Goal: Task Accomplishment & Management: Use online tool/utility

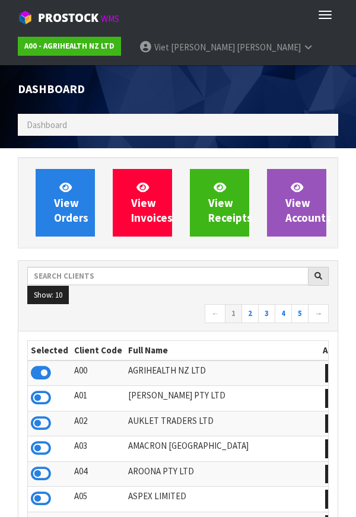
scroll to position [2, 0]
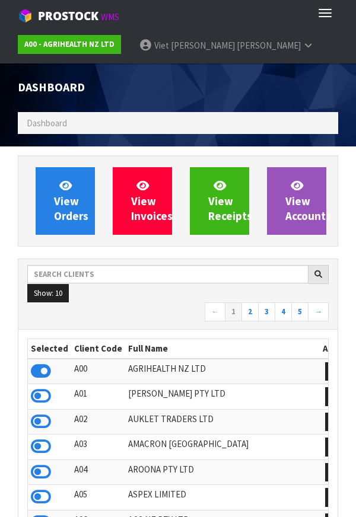
click at [339, 30] on ul "A00 - AGRIHEALTH NZ LTD Viet [PERSON_NAME] Logout" at bounding box center [178, 46] width 356 height 36
click at [336, 22] on button "Toggle navigation" at bounding box center [325, 13] width 26 height 20
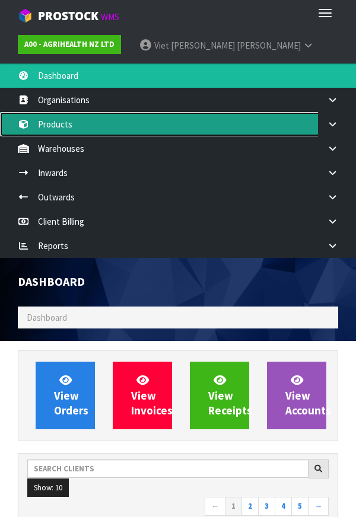
click at [65, 127] on link "Products" at bounding box center [178, 124] width 356 height 24
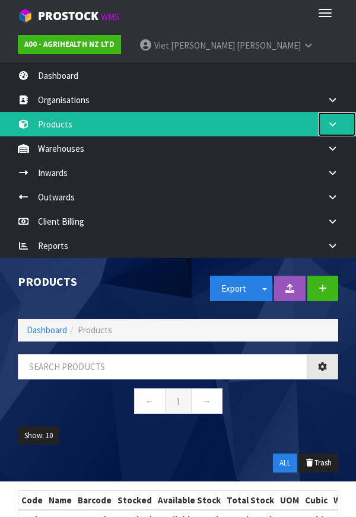
click at [339, 133] on link at bounding box center [337, 124] width 38 height 24
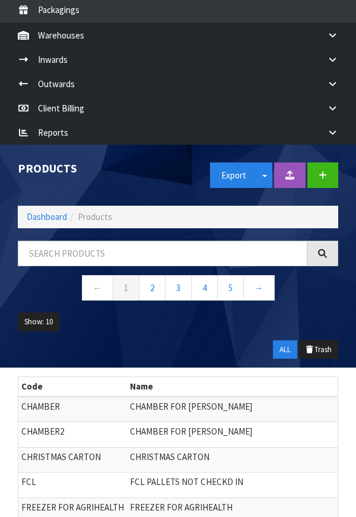
scroll to position [214, 0]
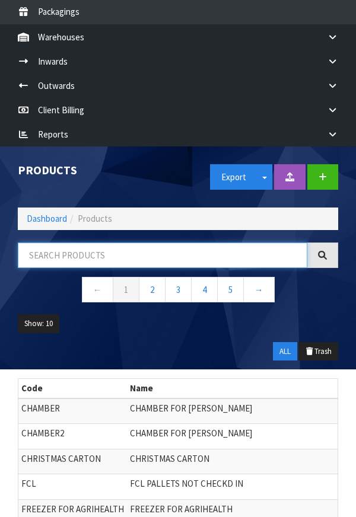
click at [63, 255] on input "text" at bounding box center [163, 256] width 290 height 26
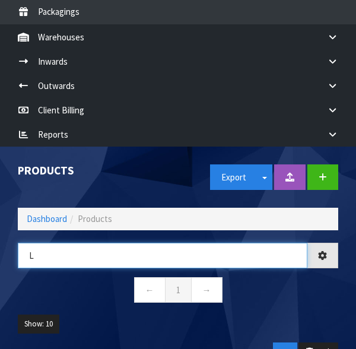
type input "L"
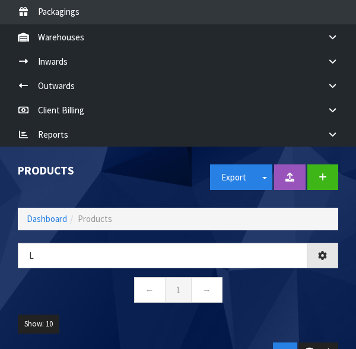
click at [315, 301] on nav "← 1 →" at bounding box center [178, 291] width 320 height 29
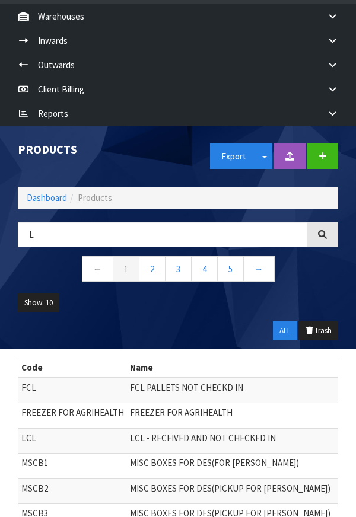
scroll to position [240, 0]
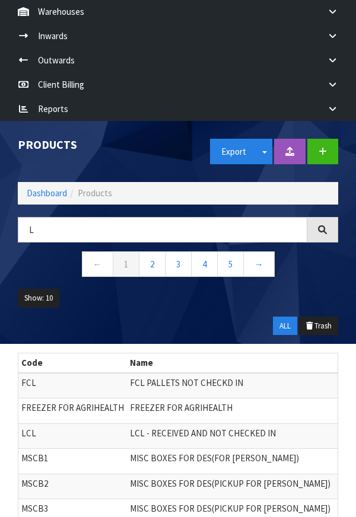
click at [288, 290] on ul "Show: 10 5 10 25 50" at bounding box center [178, 303] width 320 height 28
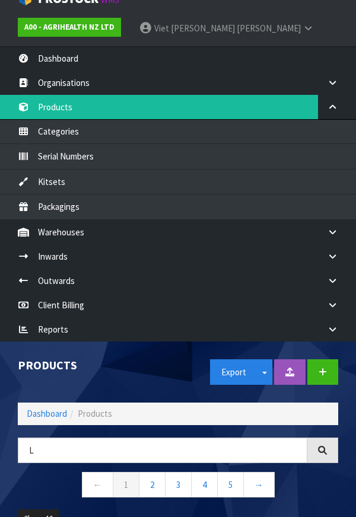
scroll to position [20, 0]
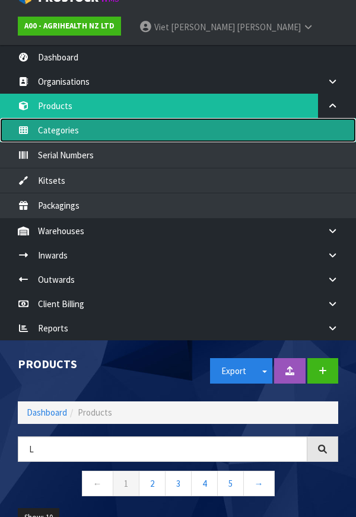
click at [336, 119] on link "Categories" at bounding box center [178, 130] width 356 height 24
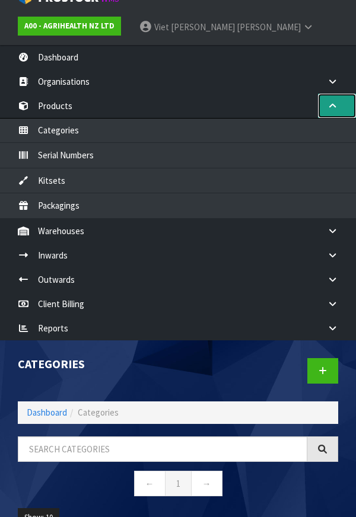
click at [340, 109] on link at bounding box center [337, 106] width 38 height 24
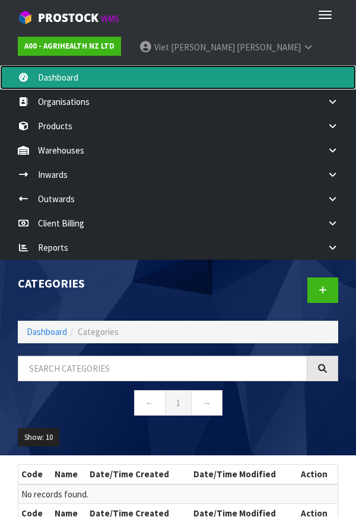
click at [50, 79] on link "Dashboard" at bounding box center [178, 77] width 356 height 24
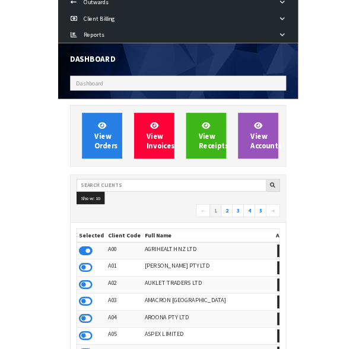
scroll to position [196, 0]
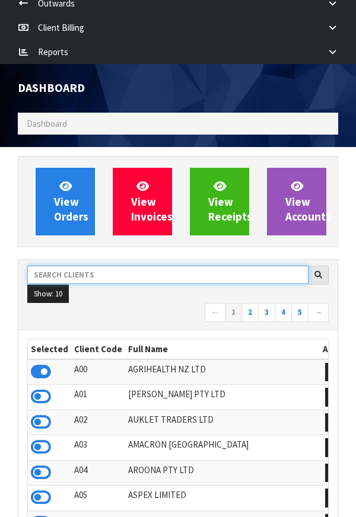
click at [106, 274] on input "text" at bounding box center [167, 275] width 281 height 18
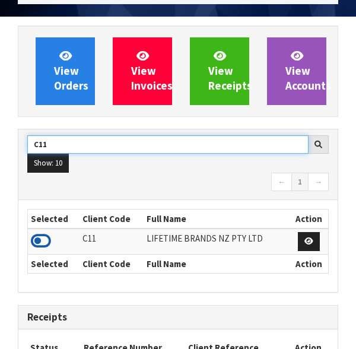
type input "C11"
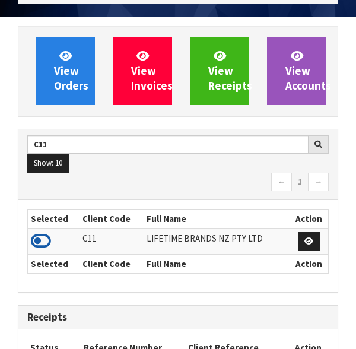
click at [44, 235] on icon at bounding box center [41, 241] width 20 height 18
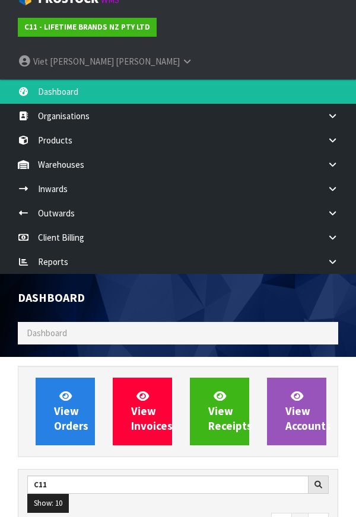
scroll to position [17, 0]
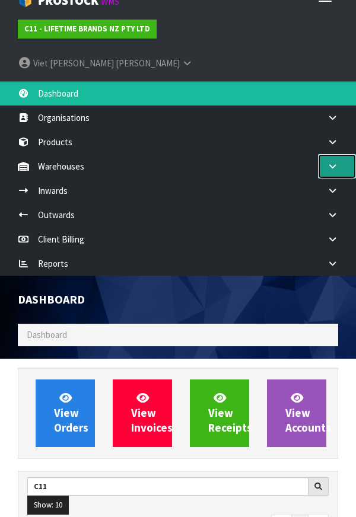
click at [331, 162] on icon at bounding box center [332, 166] width 11 height 9
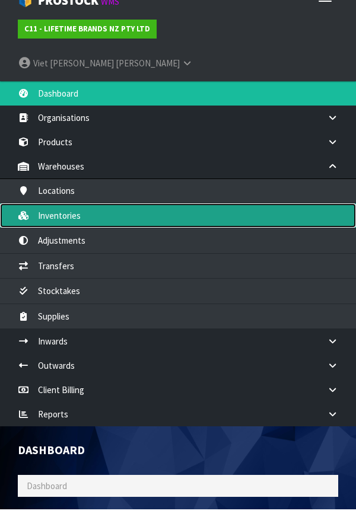
click at [57, 204] on link "Inventories" at bounding box center [178, 216] width 356 height 24
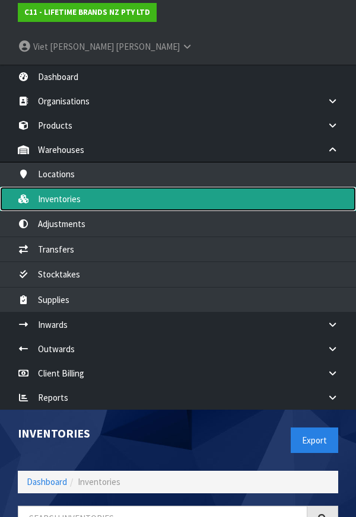
scroll to position [32, 0]
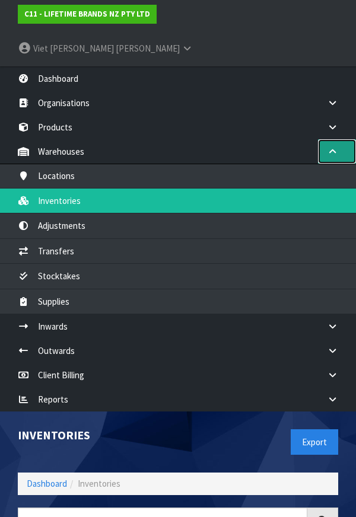
click at [334, 139] on link at bounding box center [337, 151] width 38 height 24
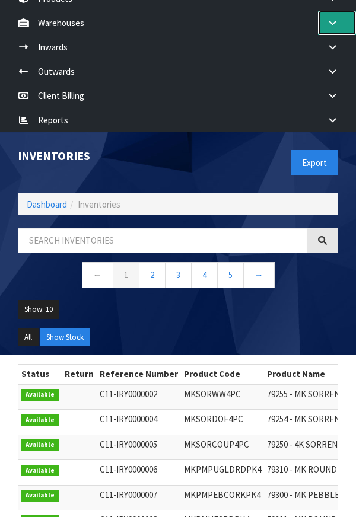
scroll to position [161, 0]
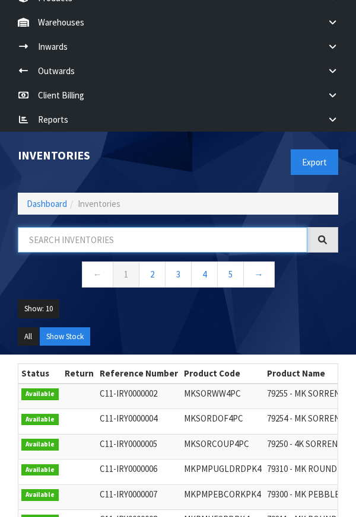
click at [61, 227] on input "text" at bounding box center [163, 240] width 290 height 26
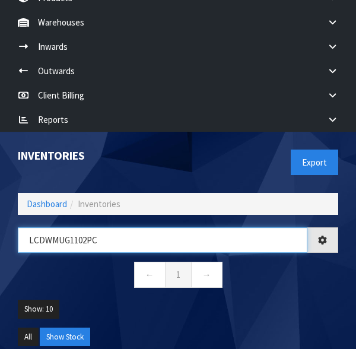
type input "LCDWMUG1102PC"
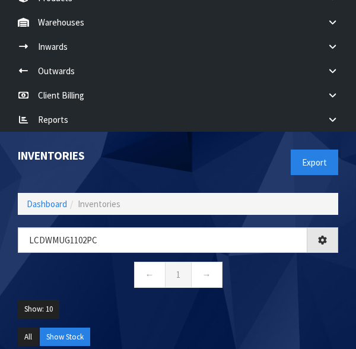
click at [311, 300] on ul "Show: 10 5 10 25 50" at bounding box center [178, 314] width 320 height 28
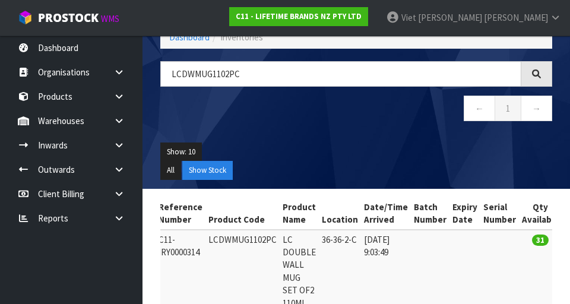
scroll to position [0, 75]
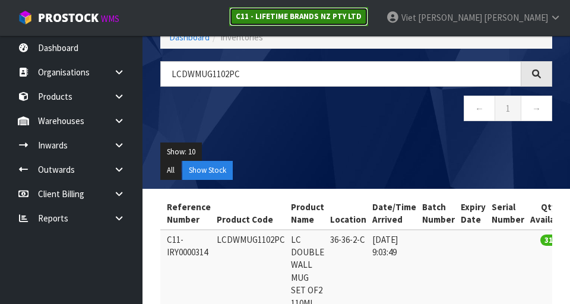
click at [355, 21] on link "C11 - LIFETIME BRANDS NZ PTY LTD" at bounding box center [298, 16] width 139 height 19
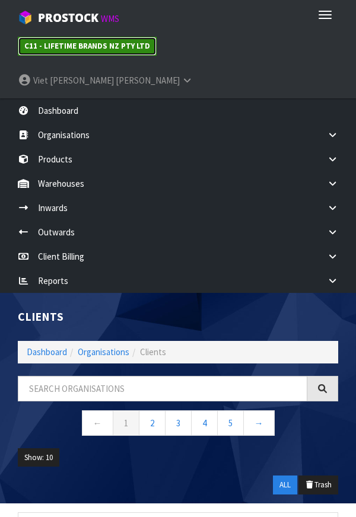
click at [51, 46] on strong "C11 - LIFETIME BRANDS NZ PTY LTD" at bounding box center [87, 46] width 126 height 10
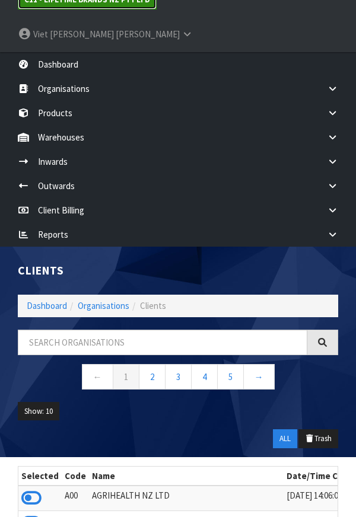
scroll to position [33, 0]
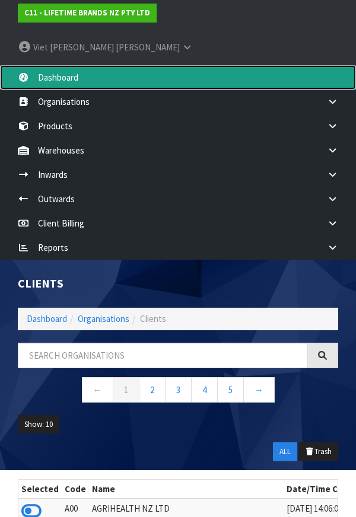
click at [46, 65] on link "Dashboard" at bounding box center [178, 77] width 356 height 24
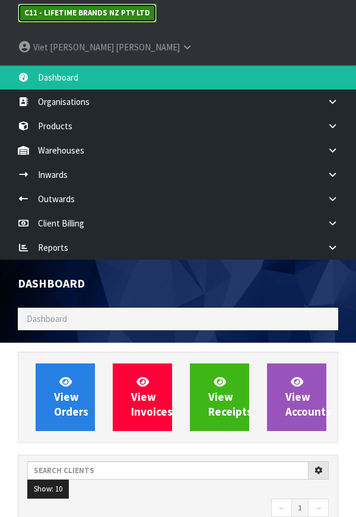
click at [52, 14] on strong "C11 - LIFETIME BRANDS NZ PTY LTD" at bounding box center [87, 13] width 126 height 10
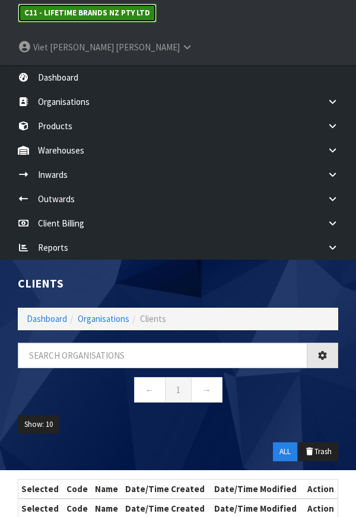
click at [36, 12] on strong "C11 - LIFETIME BRANDS NZ PTY LTD" at bounding box center [87, 13] width 126 height 10
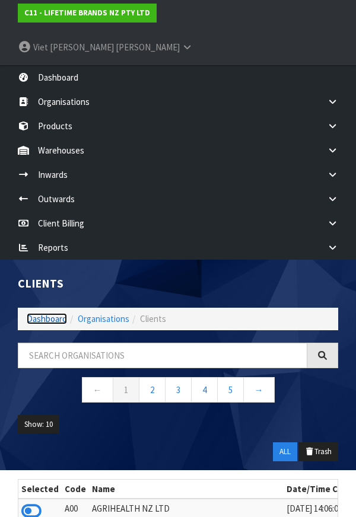
click at [39, 313] on link "Dashboard" at bounding box center [47, 318] width 40 height 11
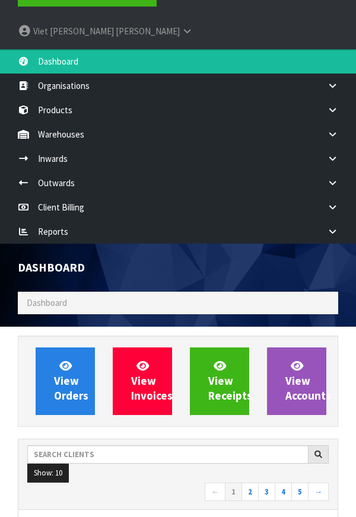
scroll to position [4, 0]
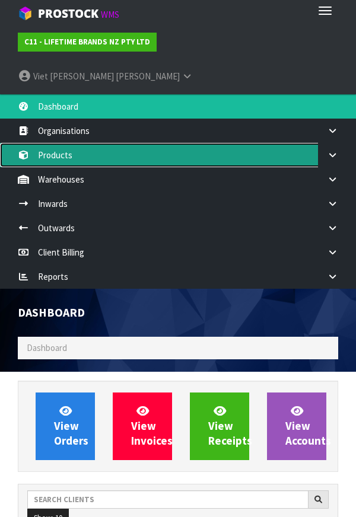
click at [31, 143] on link "Products" at bounding box center [178, 155] width 356 height 24
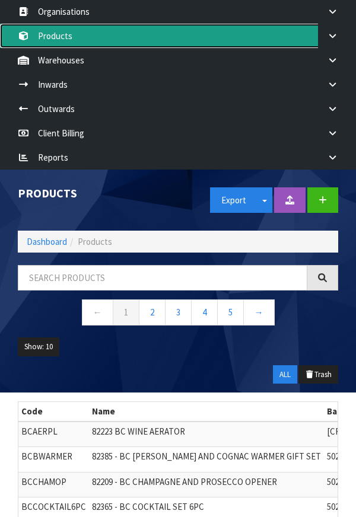
scroll to position [134, 0]
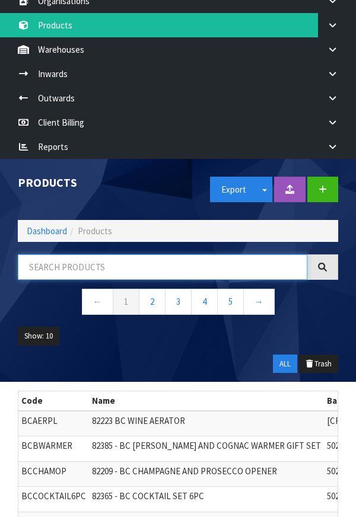
click at [52, 255] on input "text" at bounding box center [163, 268] width 290 height 26
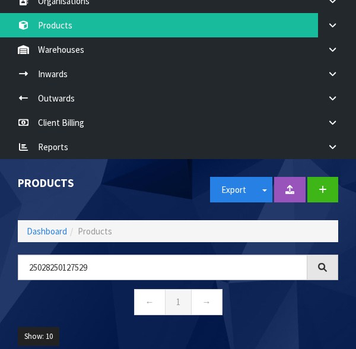
click at [304, 289] on nav "← 1 →" at bounding box center [178, 303] width 320 height 29
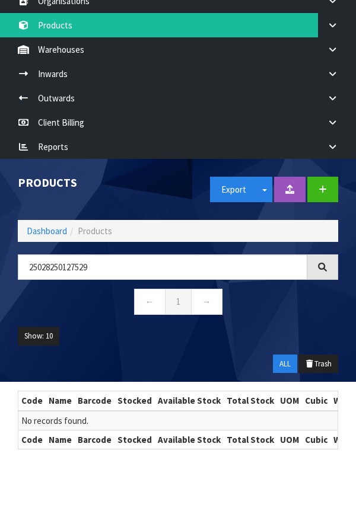
click at [12, 255] on div "25028250127529 ← 1 →" at bounding box center [178, 291] width 338 height 72
click at [338, 393] on div "Code Name Barcode Stocked Available Stock Total Stock UOM Cubic Weight Date/Tim…" at bounding box center [178, 420] width 320 height 59
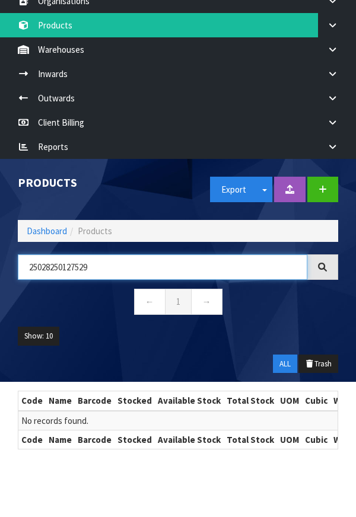
click at [129, 255] on input "25028250127529" at bounding box center [163, 268] width 290 height 26
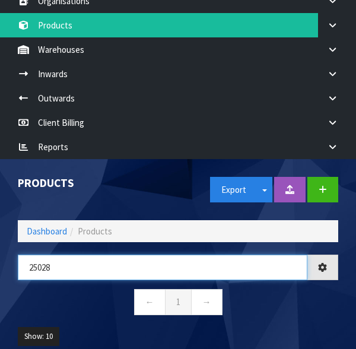
type input "2502"
type input "6"
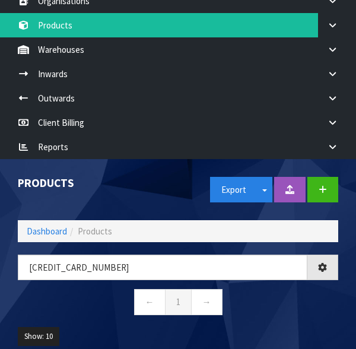
click at [302, 327] on ul "Show: 10 5 10 25 50" at bounding box center [178, 341] width 320 height 28
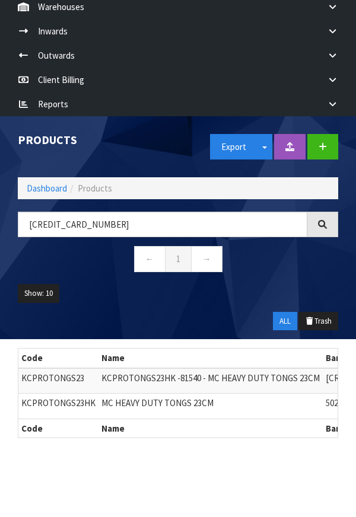
scroll to position [179, 0]
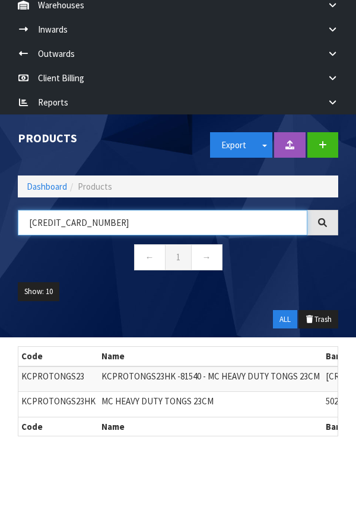
click at [167, 210] on input "[CREDIT_CARD_NUMBER]" at bounding box center [163, 223] width 290 height 26
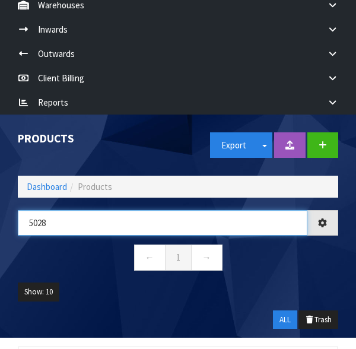
type input "502"
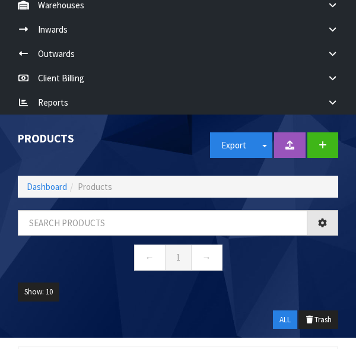
click at [323, 244] on nav "← 1 →" at bounding box center [178, 258] width 320 height 29
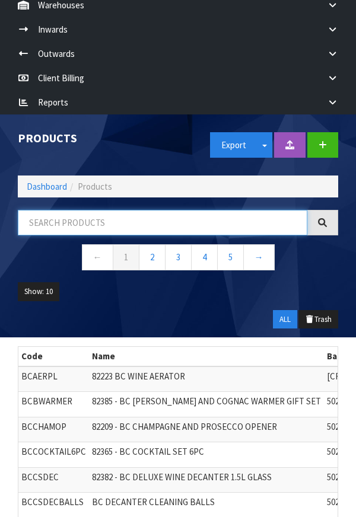
click at [97, 210] on input "text" at bounding box center [163, 223] width 290 height 26
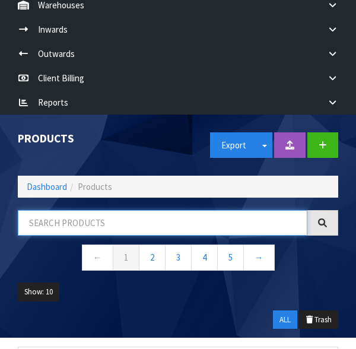
type input "H"
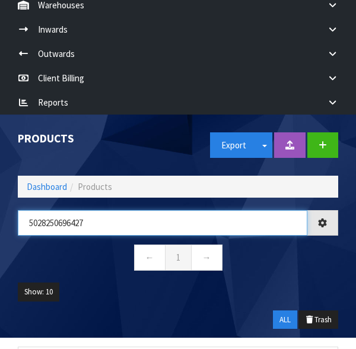
type input "5028250696427"
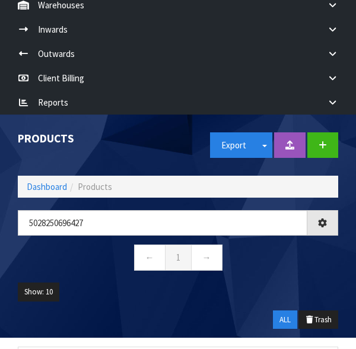
click at [312, 244] on nav "← 1 →" at bounding box center [178, 258] width 320 height 29
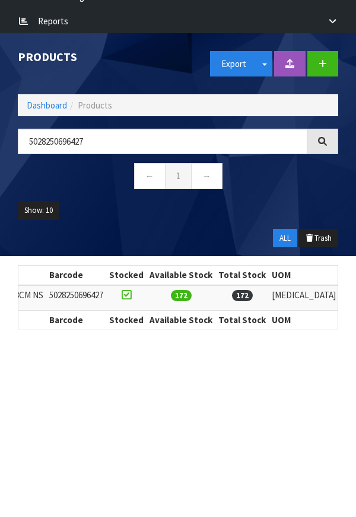
scroll to position [0, 0]
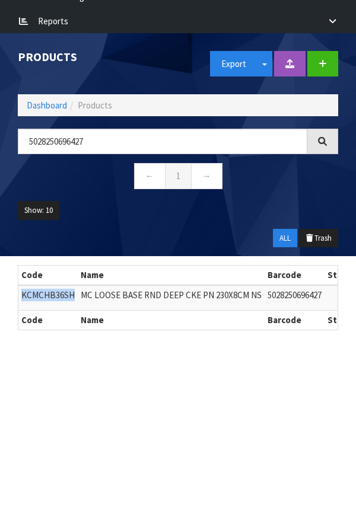
copy td "KCMCHB36SH"
click at [40, 100] on link "Dashboard" at bounding box center [47, 105] width 40 height 11
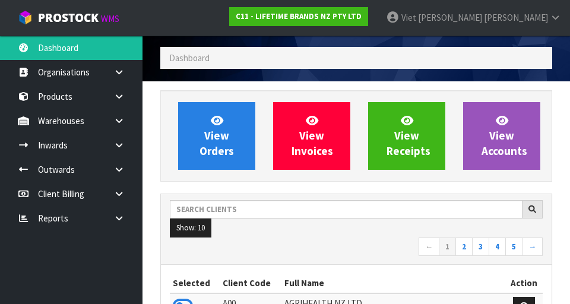
scroll to position [967, 409]
click at [129, 119] on link at bounding box center [123, 121] width 38 height 24
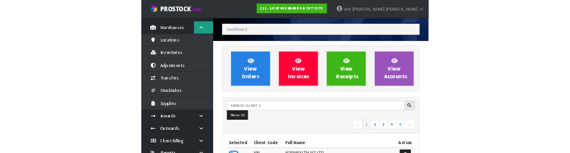
scroll to position [66, 0]
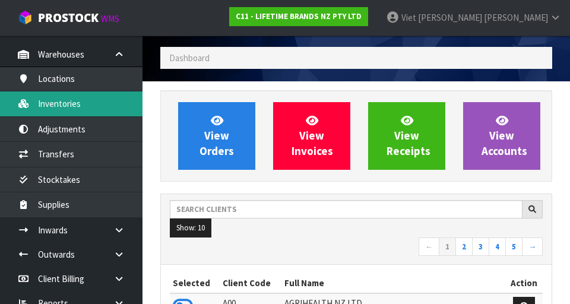
click at [45, 112] on link "Inventories" at bounding box center [71, 103] width 142 height 24
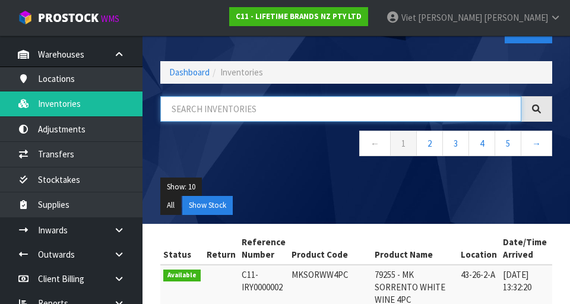
click at [218, 110] on input "text" at bounding box center [340, 109] width 361 height 26
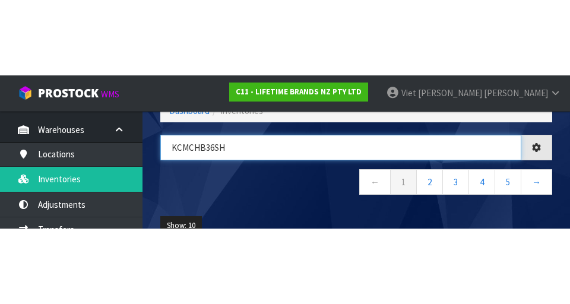
scroll to position [117, 0]
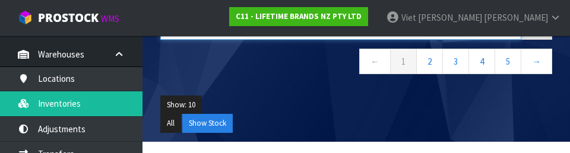
type input "KCMCHB36SH"
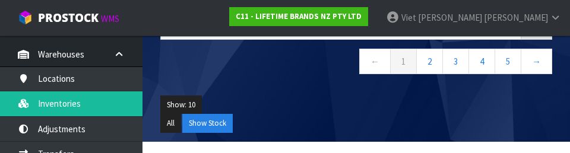
click at [181, 80] on div "KCMCHB36SH ← 1 2 3 4 5 →" at bounding box center [355, 50] width 409 height 72
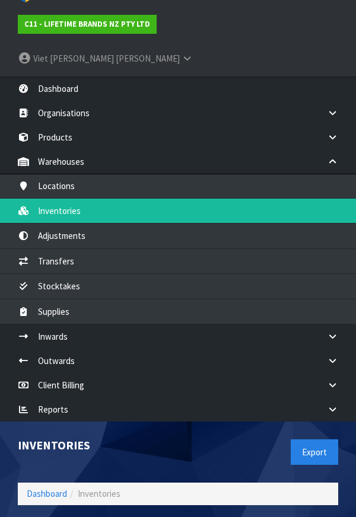
scroll to position [20, 0]
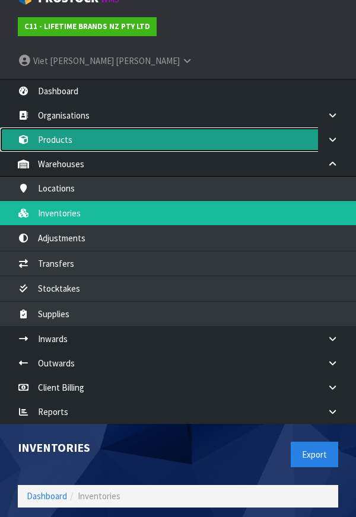
click at [36, 128] on link "Products" at bounding box center [178, 140] width 356 height 24
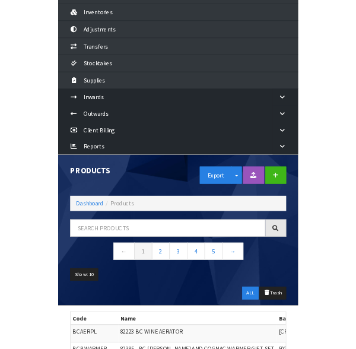
scroll to position [272, 0]
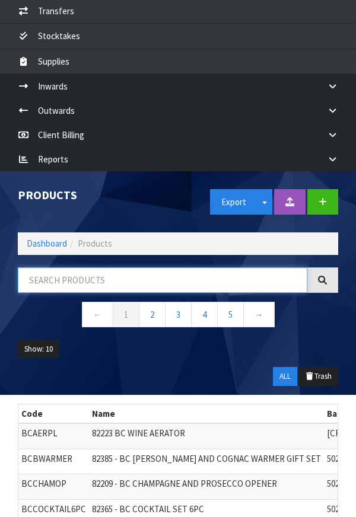
click at [54, 268] on input "text" at bounding box center [163, 281] width 290 height 26
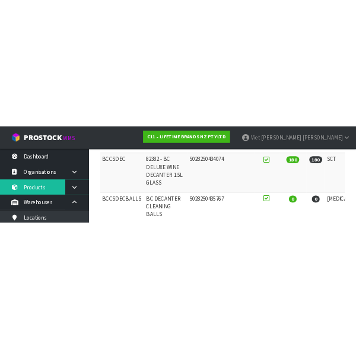
scroll to position [0, 0]
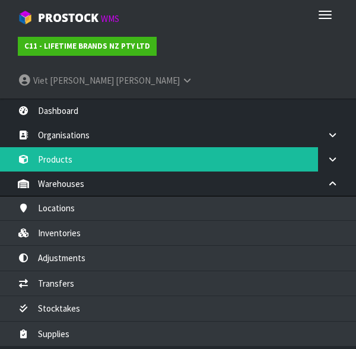
type input "$"
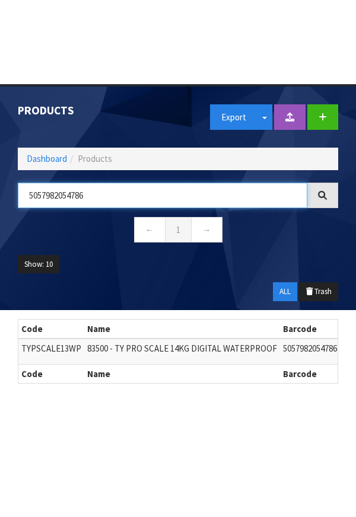
scroll to position [411, 0]
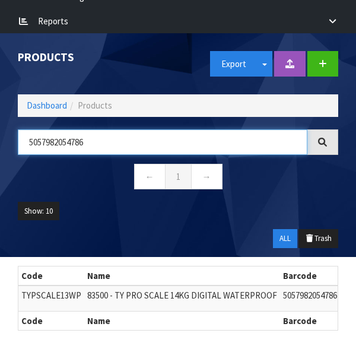
type input "5057982054786"
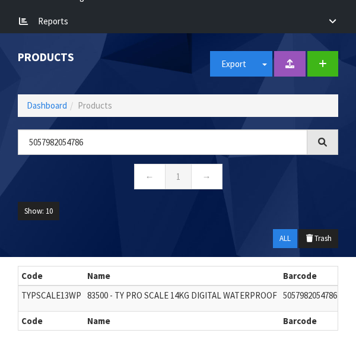
click at [294, 202] on ul "Show: 10 5 10 25 50" at bounding box center [178, 216] width 320 height 28
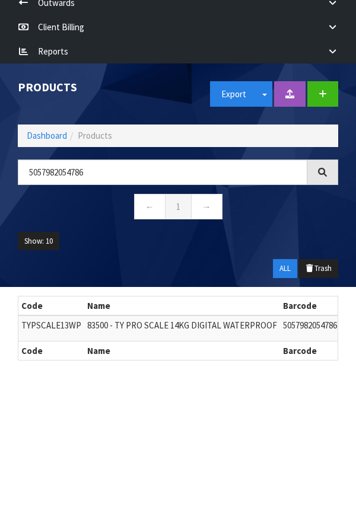
scroll to position [364, 0]
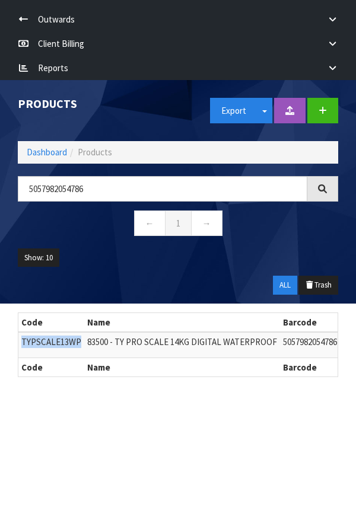
click at [259, 397] on section "Products Export Split button! SOH Summary Measurements Dangerous Goods Import P…" at bounding box center [178, 338] width 356 height 517
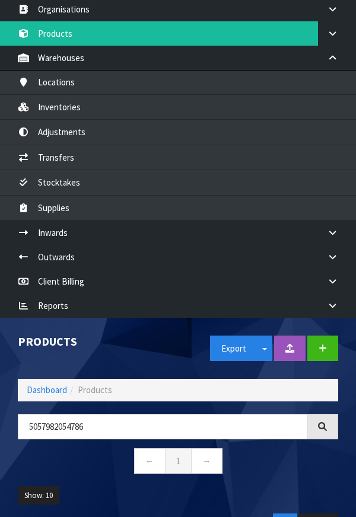
scroll to position [123, 0]
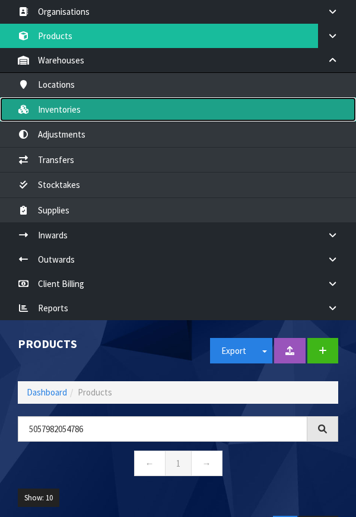
click at [50, 97] on link "Inventories" at bounding box center [178, 109] width 356 height 24
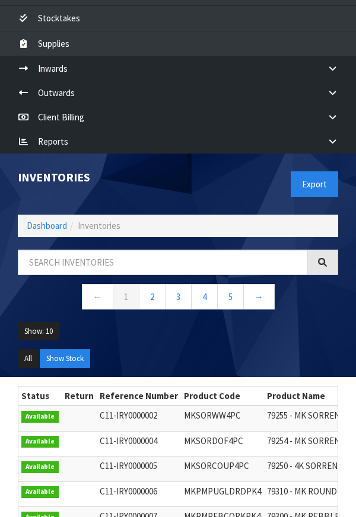
scroll to position [297, 0]
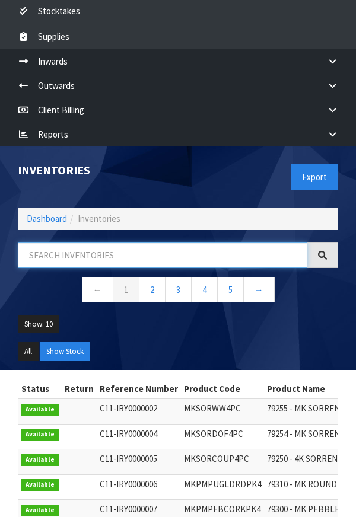
click at [56, 243] on input "text" at bounding box center [163, 256] width 290 height 26
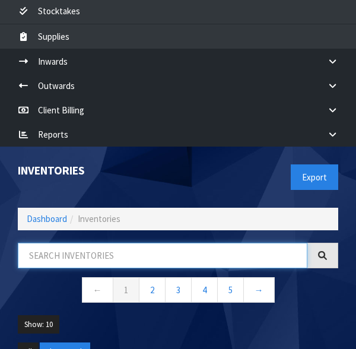
paste input "KCMCHB36SH"
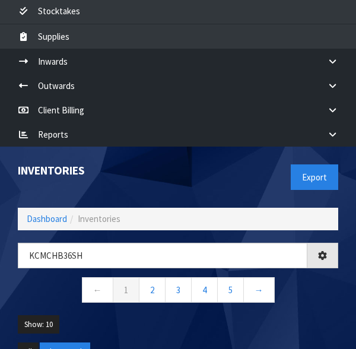
click at [325, 250] on icon at bounding box center [321, 254] width 9 height 9
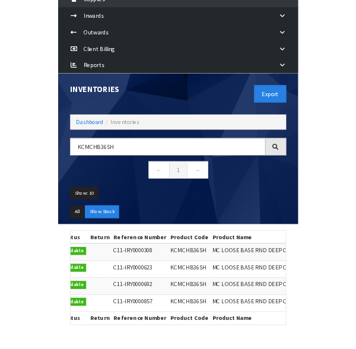
scroll to position [335, 0]
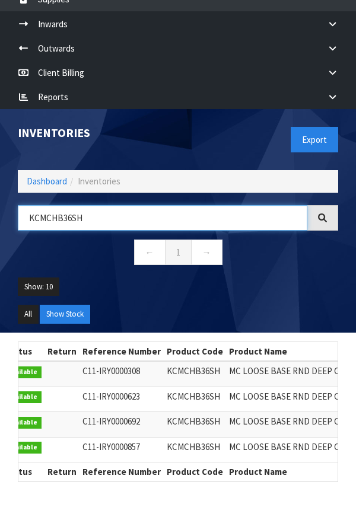
click at [106, 205] on input "KCMCHB36SH" at bounding box center [163, 218] width 290 height 26
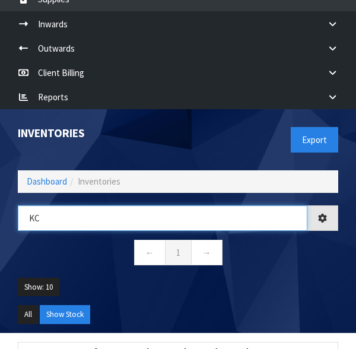
type input "K"
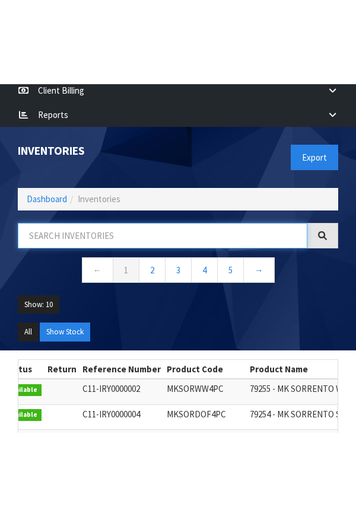
scroll to position [403, 0]
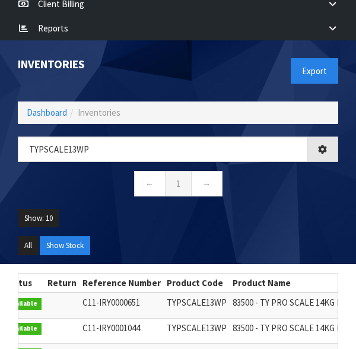
click at [321, 209] on ul "Show: 10 5 10 25 50" at bounding box center [178, 223] width 320 height 28
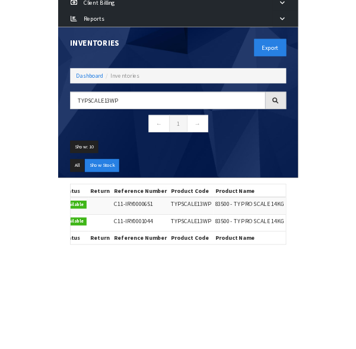
scroll to position [0, 0]
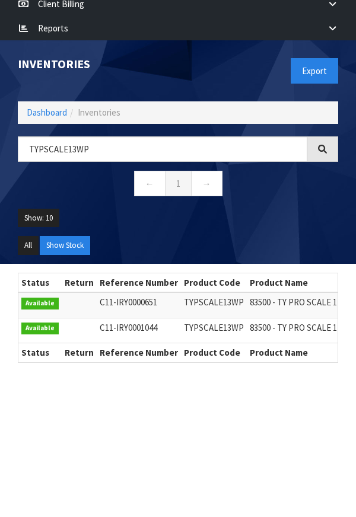
click at [260, 374] on section "Inventories Export Dashboard Inventories TYPSCALE13WP ← 1 → Show: 10 5 10 25 50…" at bounding box center [178, 298] width 356 height 517
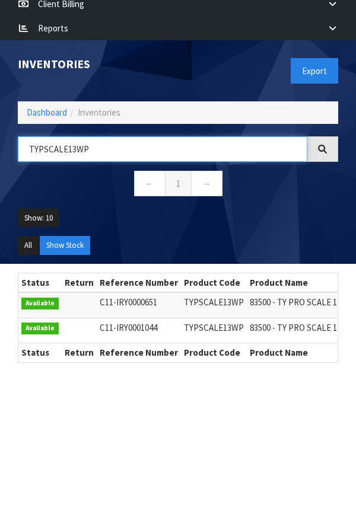
click at [234, 136] on input "TYPSCALE13WP" at bounding box center [163, 149] width 290 height 26
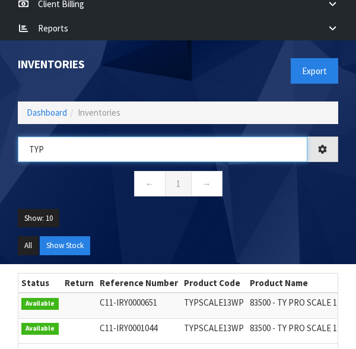
type input "TY"
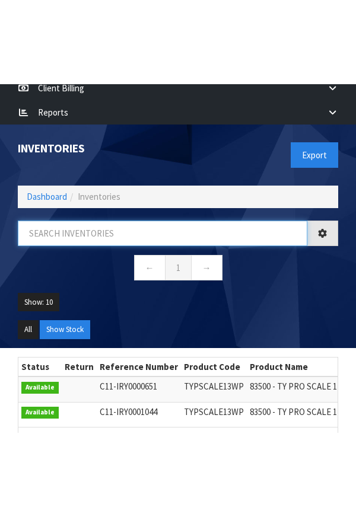
scroll to position [411, 0]
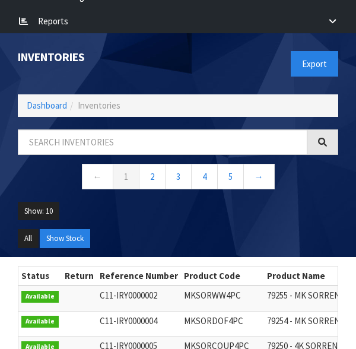
click at [212, 229] on ul "All Show Stock" at bounding box center [178, 243] width 320 height 28
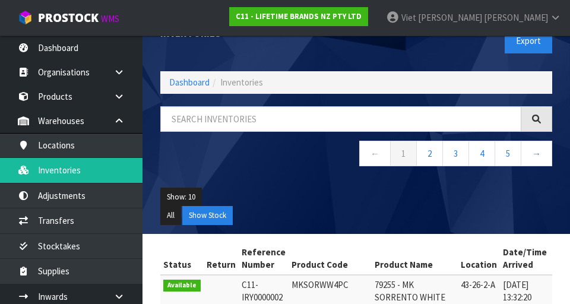
scroll to position [24, 0]
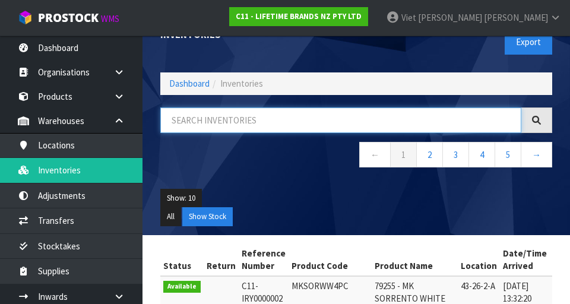
click at [355, 118] on input "text" at bounding box center [340, 120] width 361 height 26
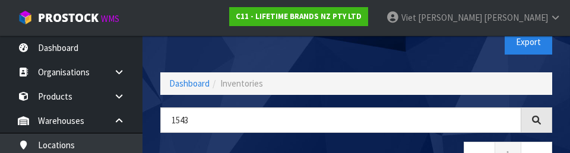
click at [287, 139] on div "1543 ← 1 →" at bounding box center [355, 143] width 409 height 72
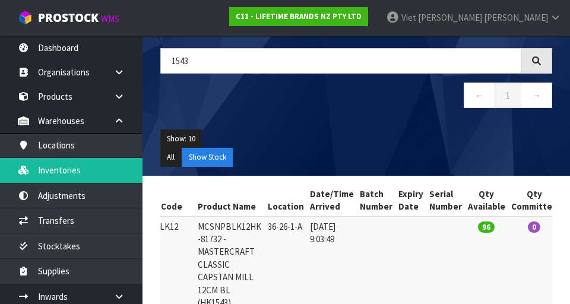
scroll to position [85, 0]
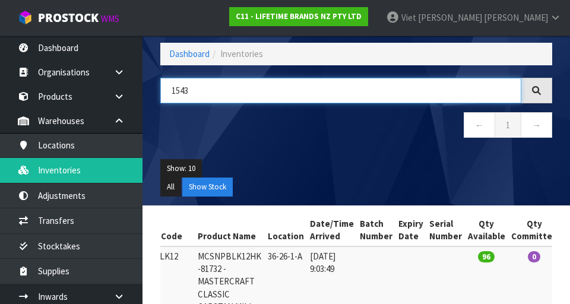
click at [214, 94] on input "1543" at bounding box center [340, 91] width 361 height 26
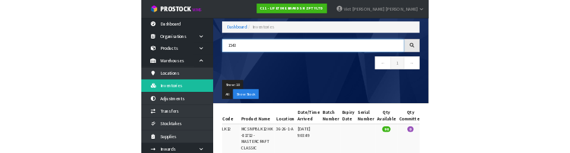
scroll to position [55, 0]
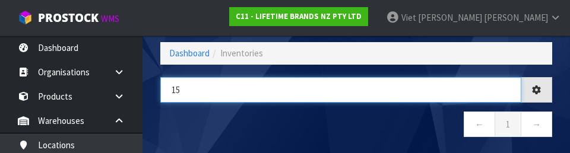
type input "1"
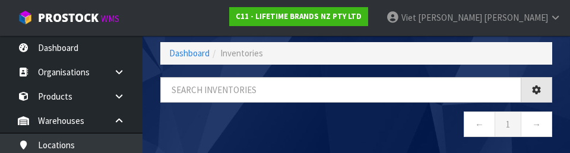
click at [185, 123] on nav "← 1 →" at bounding box center [356, 126] width 392 height 29
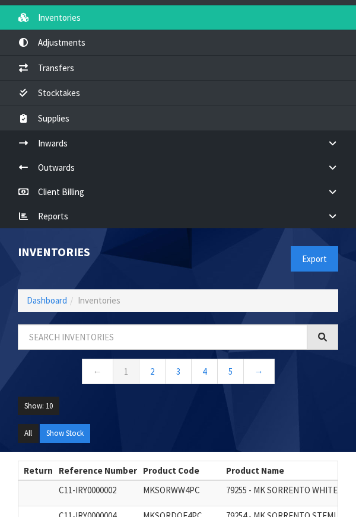
scroll to position [216, 0]
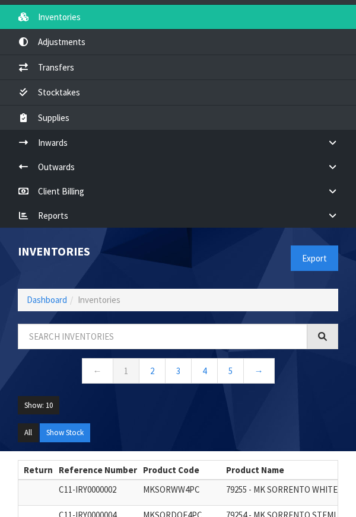
click at [119, 233] on div "Inventories" at bounding box center [93, 252] width 169 height 49
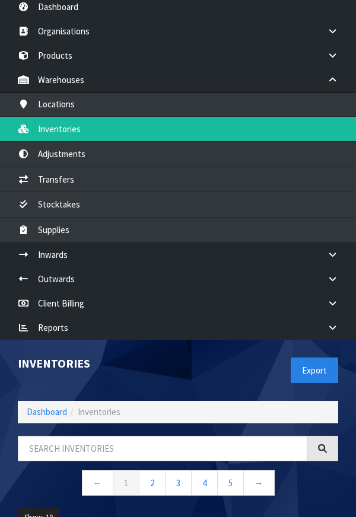
scroll to position [104, 0]
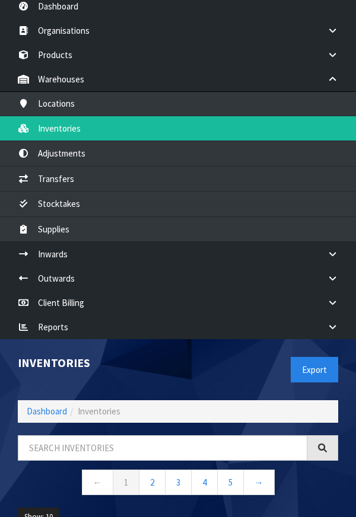
click at [104, 357] on h1 "Inventories" at bounding box center [93, 363] width 151 height 13
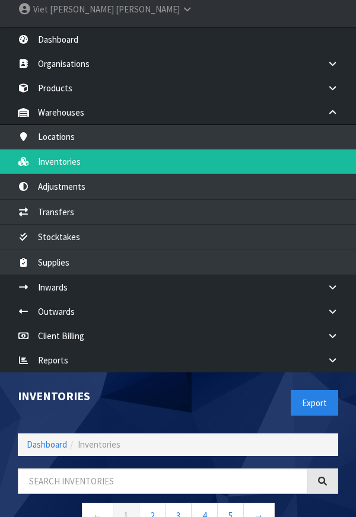
scroll to position [0, 0]
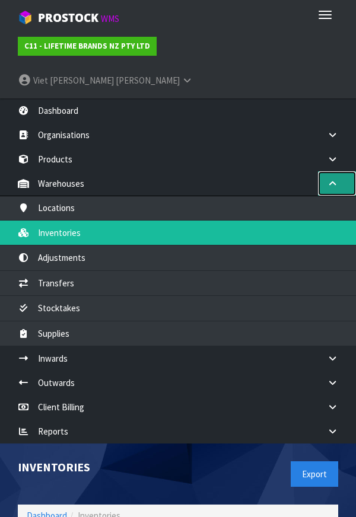
click at [333, 179] on icon at bounding box center [332, 183] width 11 height 9
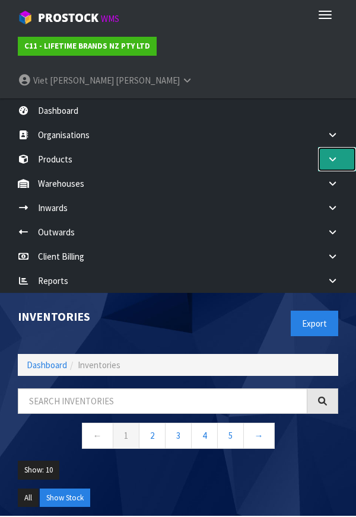
click at [340, 147] on link at bounding box center [337, 159] width 38 height 24
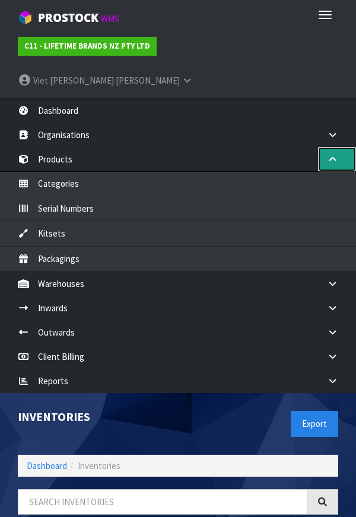
click at [344, 147] on link at bounding box center [337, 159] width 38 height 24
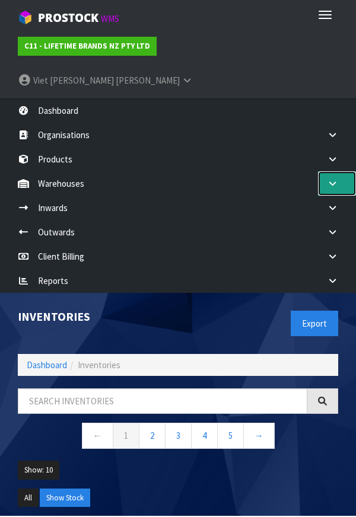
click at [334, 171] on link at bounding box center [337, 183] width 38 height 24
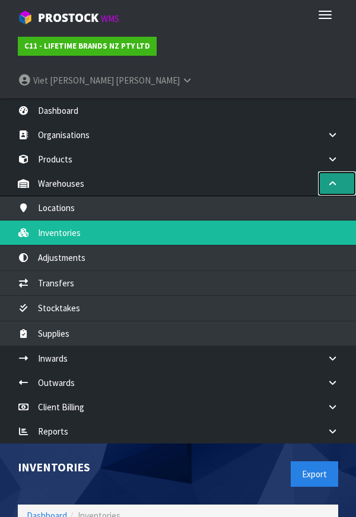
click at [335, 179] on icon at bounding box center [332, 183] width 11 height 9
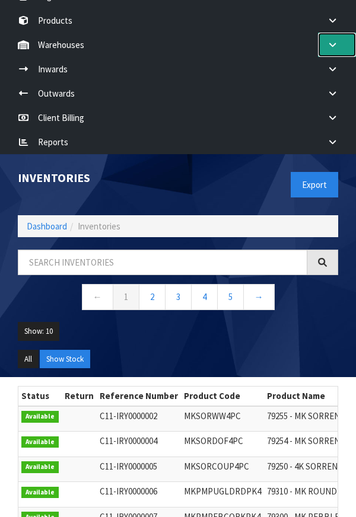
scroll to position [151, 0]
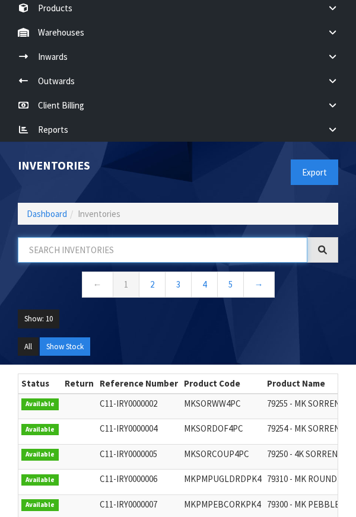
click at [57, 237] on input "text" at bounding box center [163, 250] width 290 height 26
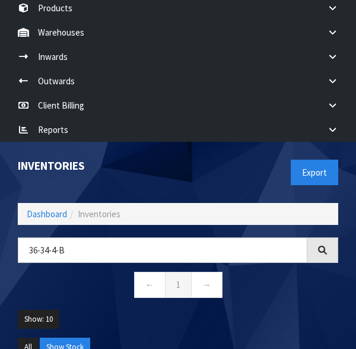
click at [304, 310] on ul "Show: 10 5 10 25 50" at bounding box center [178, 324] width 320 height 28
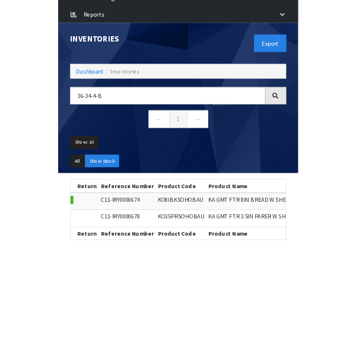
scroll to position [0, 37]
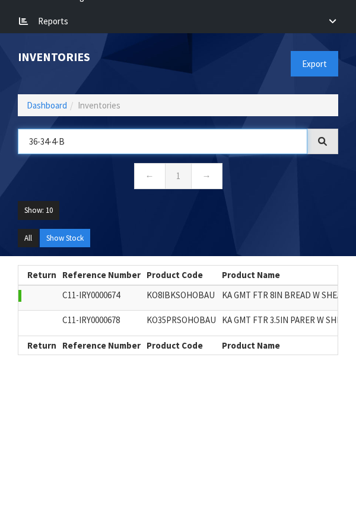
click at [109, 129] on input "36-34-4-B" at bounding box center [163, 142] width 290 height 26
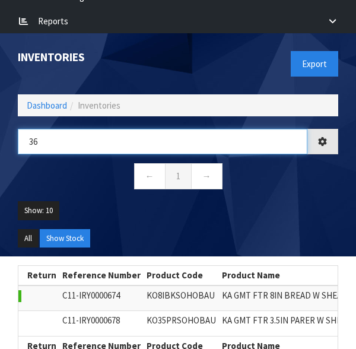
type input "3"
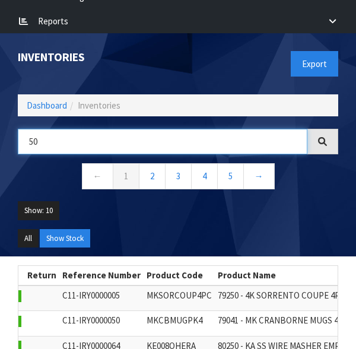
type input "5"
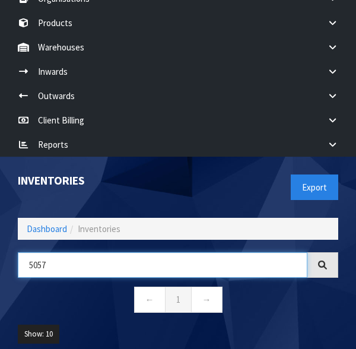
scroll to position [187, 0]
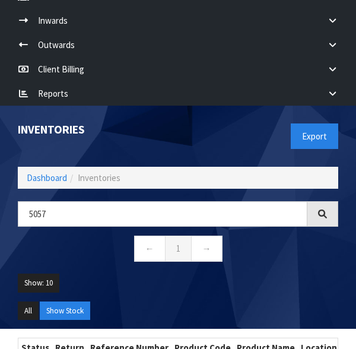
click at [320, 209] on icon at bounding box center [321, 213] width 9 height 9
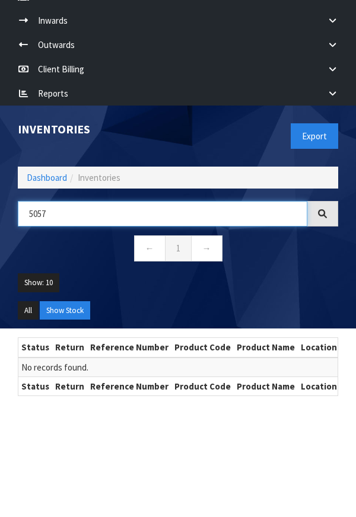
click at [77, 201] on input "5057" at bounding box center [163, 214] width 290 height 26
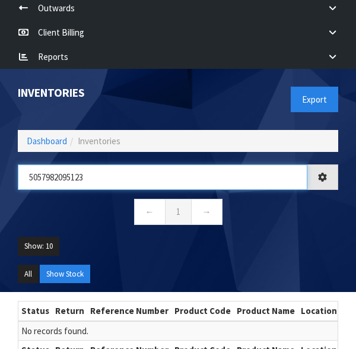
scroll to position [225, 0]
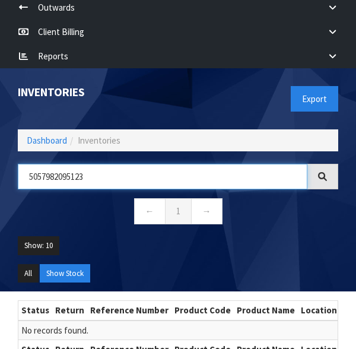
type input "5057982095123"
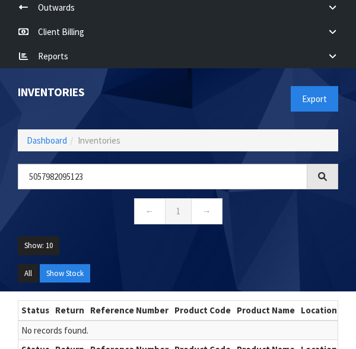
click at [289, 264] on ul "All Show Stock" at bounding box center [178, 278] width 320 height 28
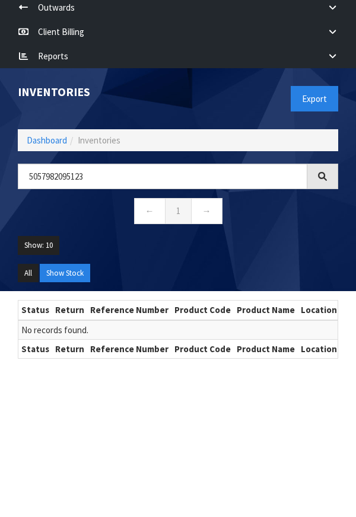
click at [320, 164] on div at bounding box center [322, 177] width 31 height 26
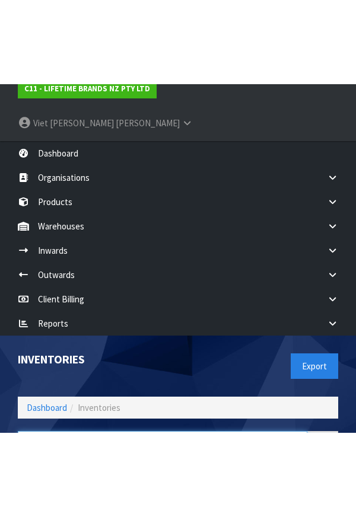
scroll to position [0, 0]
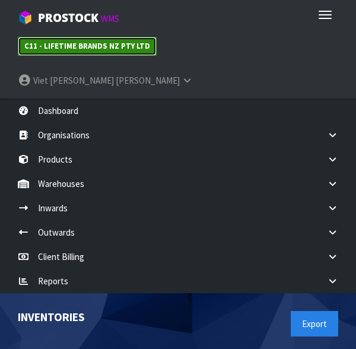
click at [94, 39] on link "C11 - LIFETIME BRANDS NZ PTY LTD" at bounding box center [87, 46] width 139 height 19
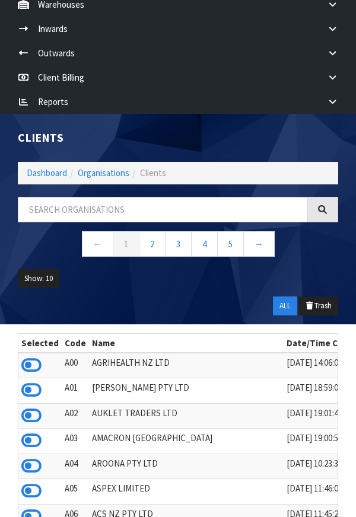
scroll to position [180, 0]
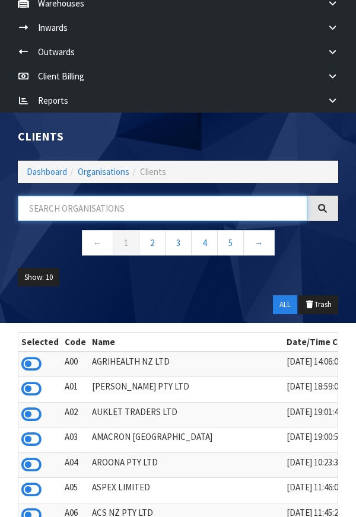
click at [78, 196] on input "text" at bounding box center [163, 209] width 290 height 26
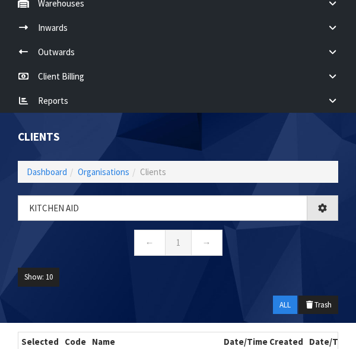
click at [106, 268] on ul "Show: 10 5 10 25 50" at bounding box center [178, 282] width 320 height 28
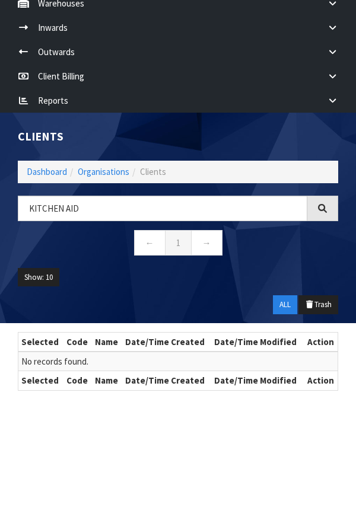
click at [319, 203] on icon at bounding box center [322, 208] width 11 height 11
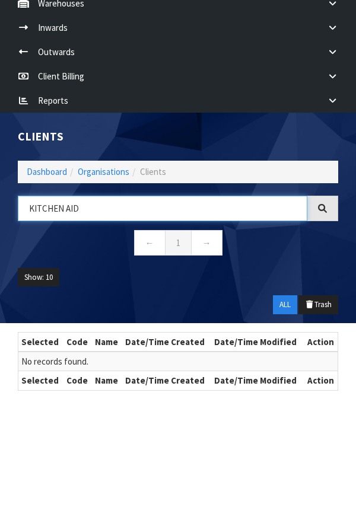
click at [95, 196] on input "KITCHEN AID" at bounding box center [163, 209] width 290 height 26
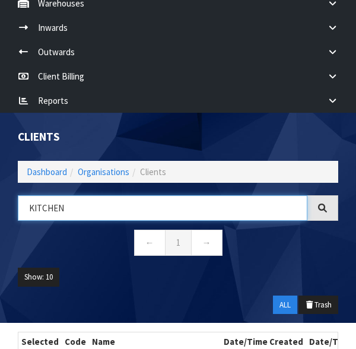
type input "KITCHEN"
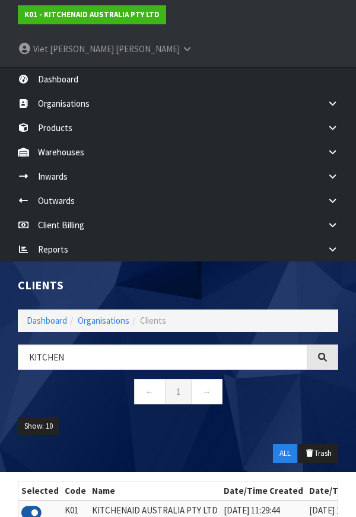
scroll to position [0, 0]
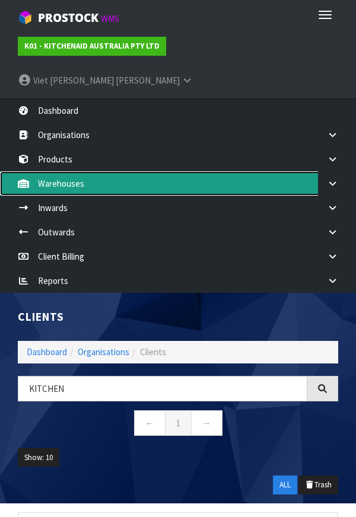
click at [60, 171] on link "Warehouses" at bounding box center [178, 183] width 356 height 24
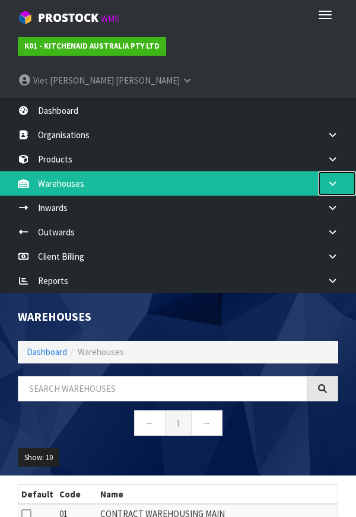
click at [330, 171] on link at bounding box center [337, 183] width 38 height 24
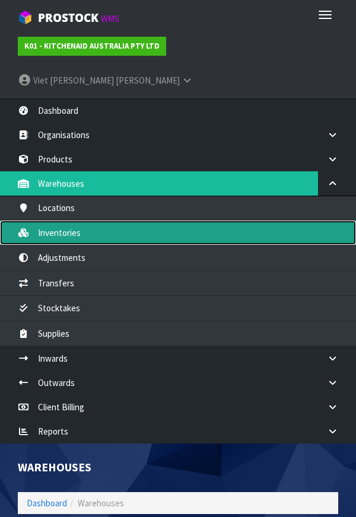
click at [41, 221] on link "Inventories" at bounding box center [178, 233] width 356 height 24
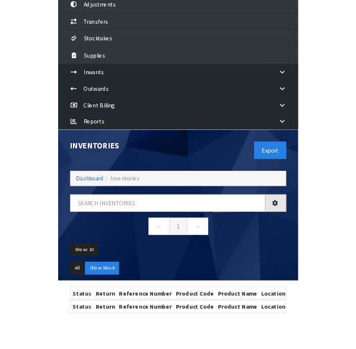
scroll to position [256, 0]
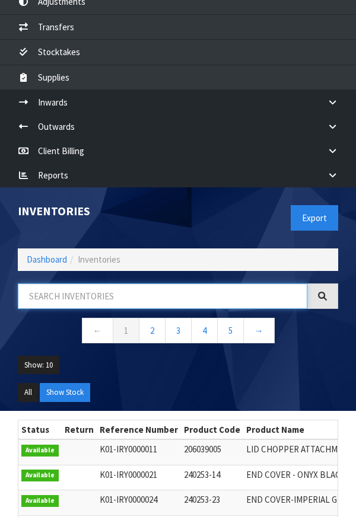
click at [70, 284] on input "text" at bounding box center [163, 297] width 290 height 26
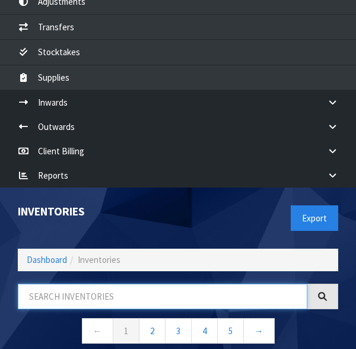
click at [48, 284] on input "text" at bounding box center [163, 297] width 290 height 26
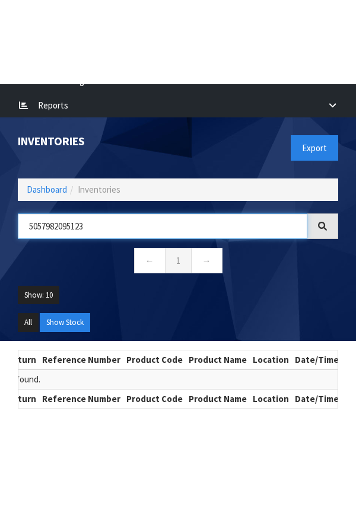
scroll to position [0, 0]
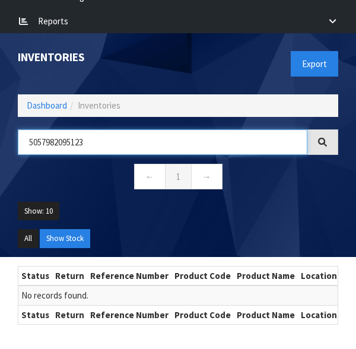
type input "5057982095123"
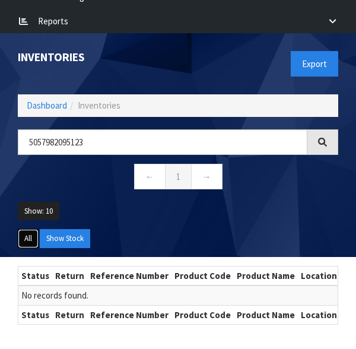
click at [29, 229] on button "All" at bounding box center [28, 238] width 21 height 19
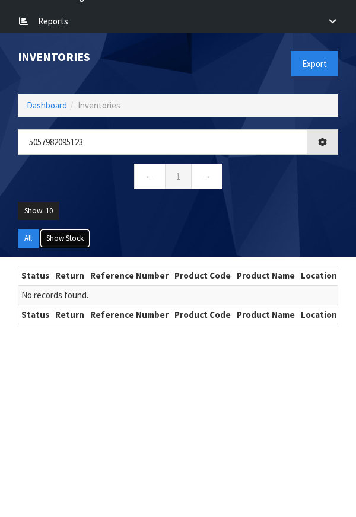
click at [52, 229] on button "Show Stock" at bounding box center [65, 238] width 50 height 19
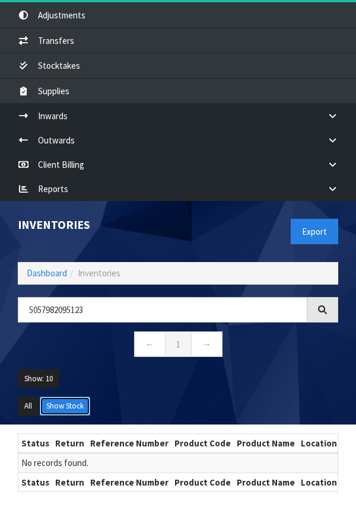
scroll to position [243, 0]
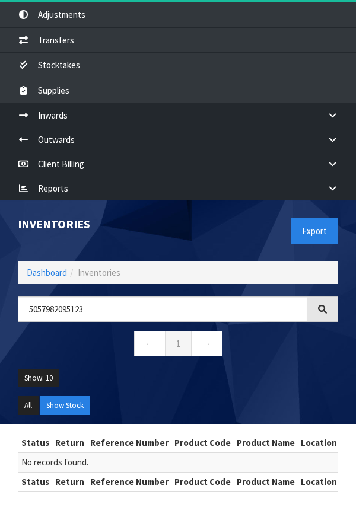
click at [327, 297] on div at bounding box center [322, 310] width 31 height 26
click at [22, 396] on ul "All Show Stock" at bounding box center [178, 410] width 320 height 28
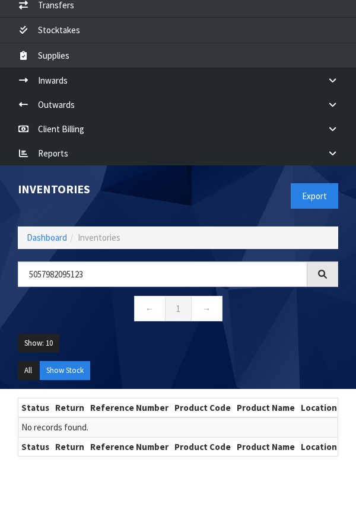
scroll to position [284, 0]
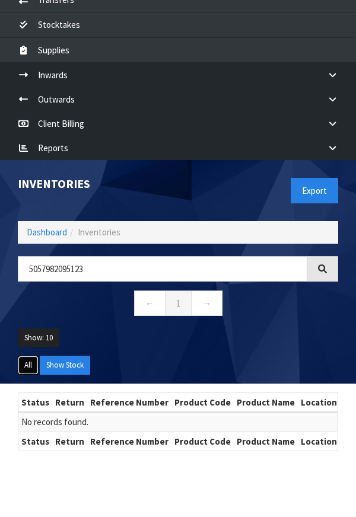
click at [26, 356] on button "All" at bounding box center [28, 365] width 21 height 19
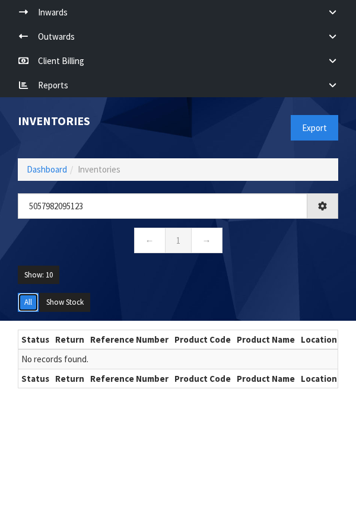
scroll to position [347, 0]
click at [65, 293] on button "Show Stock" at bounding box center [65, 302] width 50 height 19
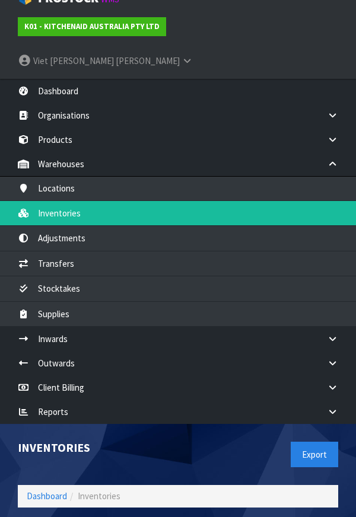
scroll to position [0, 0]
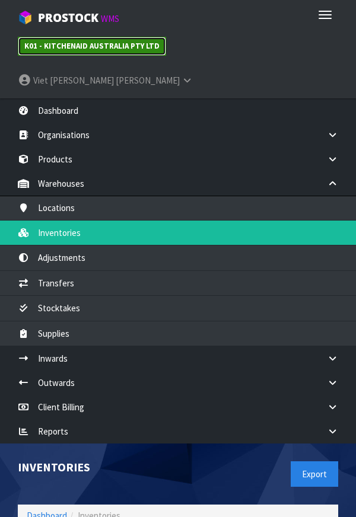
click at [80, 44] on strong "K01 - KITCHENAID AUSTRALIA PTY LTD" at bounding box center [91, 46] width 135 height 10
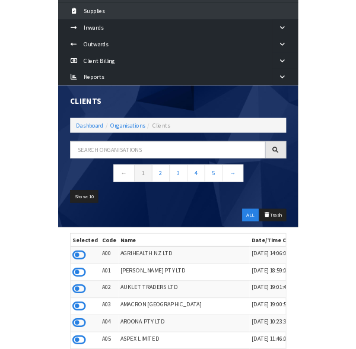
scroll to position [316, 0]
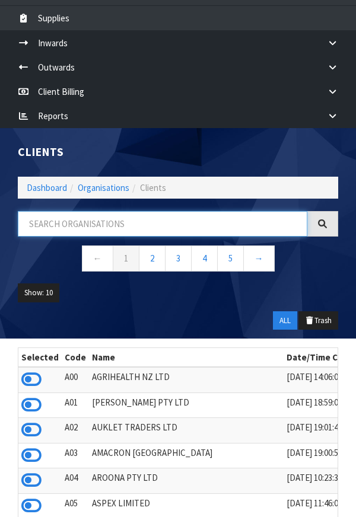
click at [46, 211] on input "text" at bounding box center [163, 224] width 290 height 26
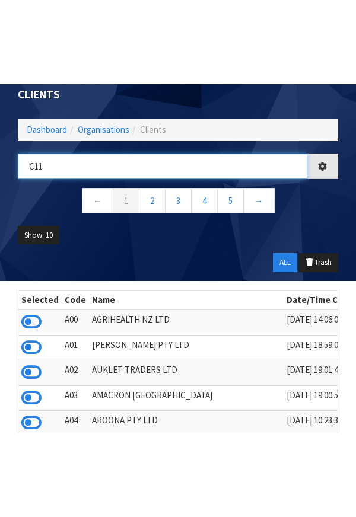
scroll to position [411, 0]
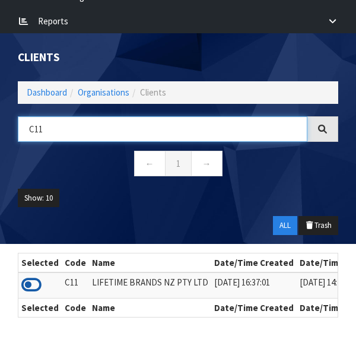
type input "C11"
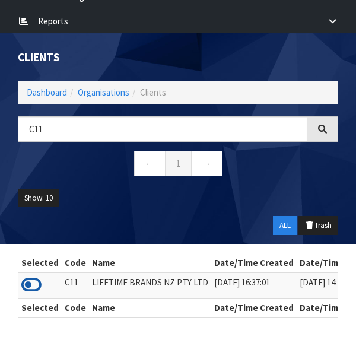
click at [31, 276] on icon at bounding box center [31, 285] width 20 height 18
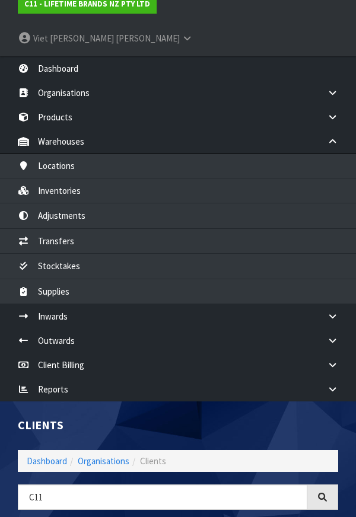
scroll to position [43, 0]
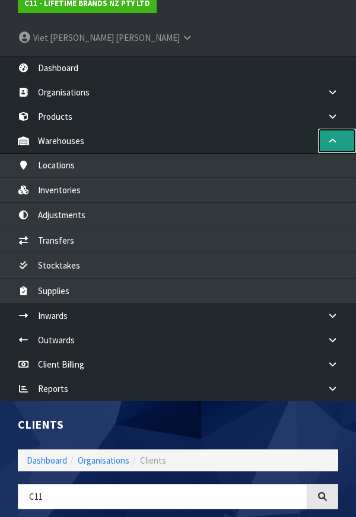
click at [328, 129] on link at bounding box center [337, 141] width 38 height 24
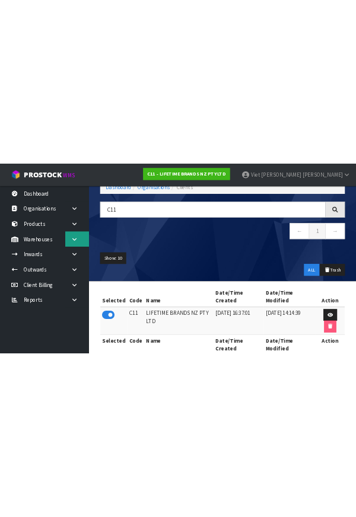
scroll to position [0, 0]
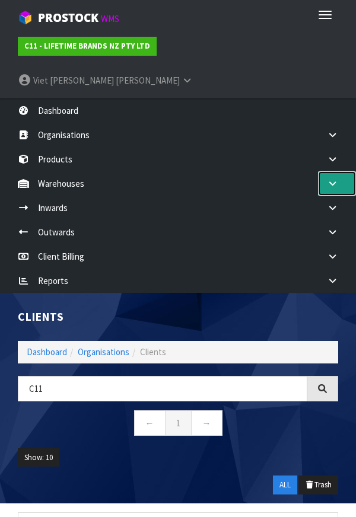
click at [339, 171] on link at bounding box center [337, 183] width 38 height 24
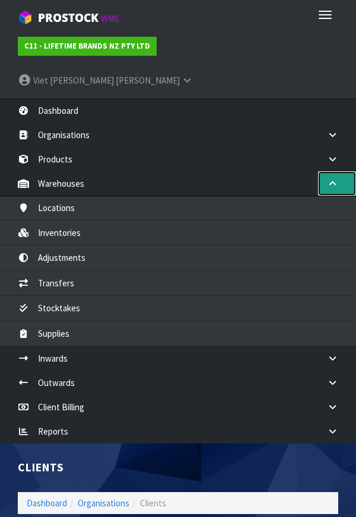
click at [338, 179] on icon at bounding box center [332, 183] width 11 height 9
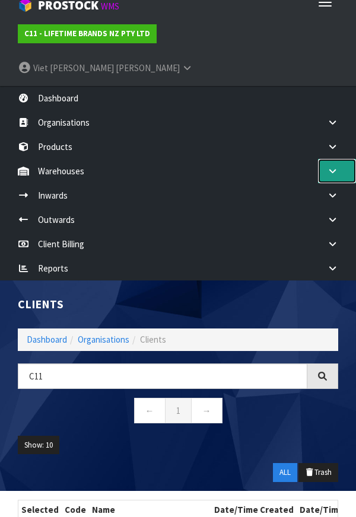
scroll to position [11, 0]
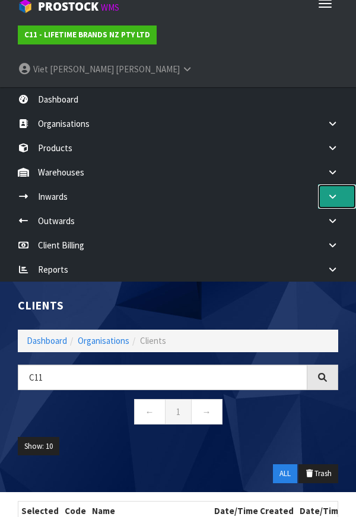
click at [337, 192] on icon at bounding box center [332, 196] width 11 height 9
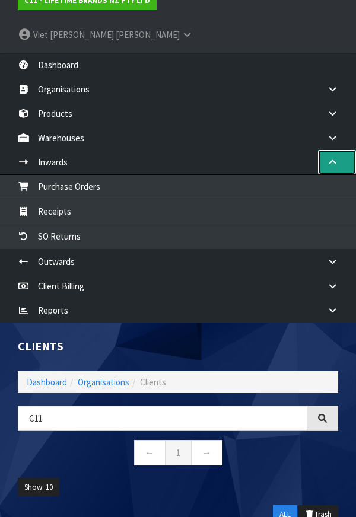
scroll to position [51, 0]
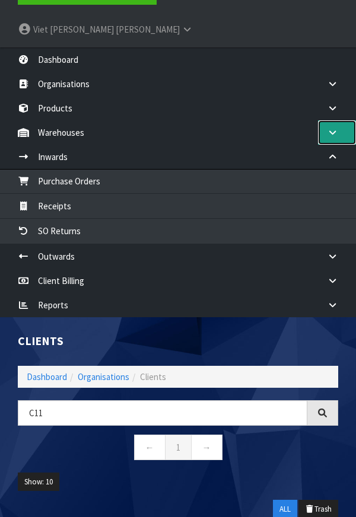
click at [329, 120] on link at bounding box center [337, 132] width 38 height 24
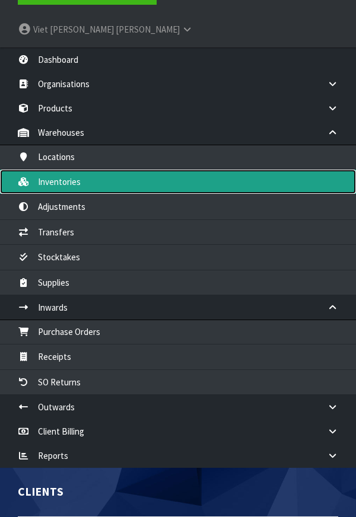
click at [303, 170] on link "Inventories" at bounding box center [178, 182] width 356 height 24
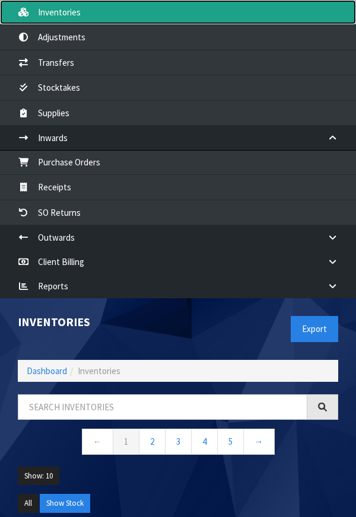
scroll to position [220, 0]
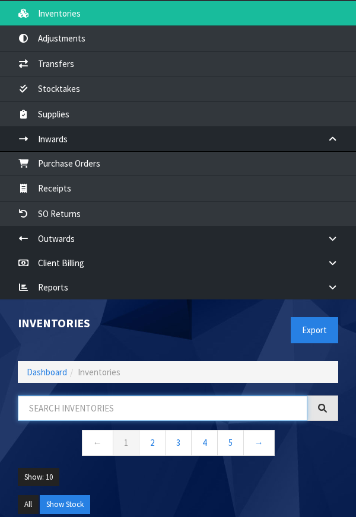
click at [51, 396] on input "text" at bounding box center [163, 409] width 290 height 26
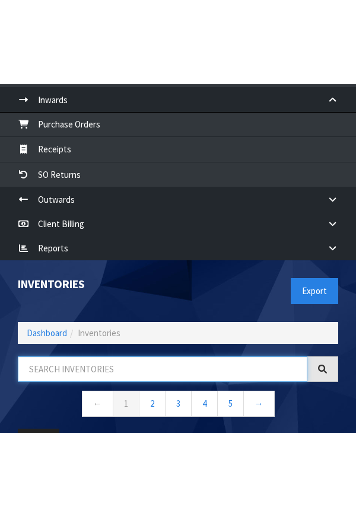
scroll to position [421, 0]
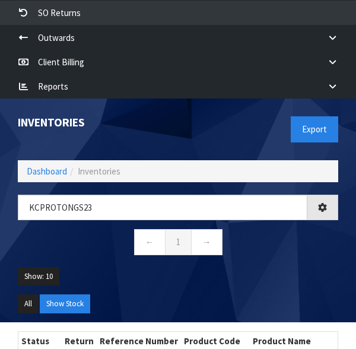
click at [326, 267] on ul "Show: 10 5 10 25 50" at bounding box center [178, 281] width 320 height 28
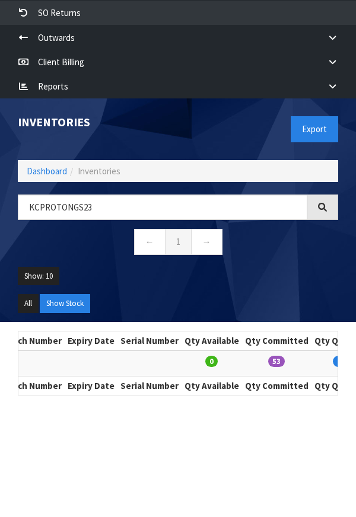
scroll to position [0, 603]
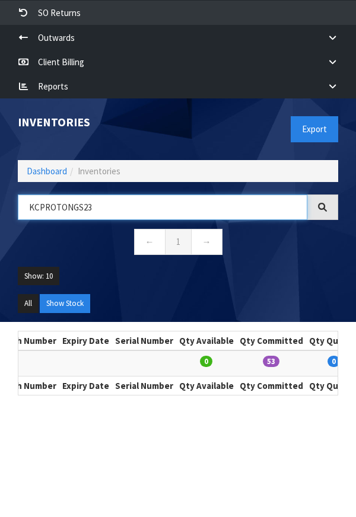
click at [234, 195] on input "KCPROTONGS23" at bounding box center [163, 208] width 290 height 26
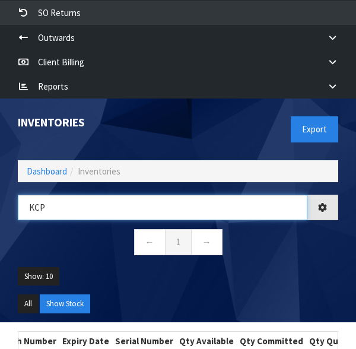
type input "KC"
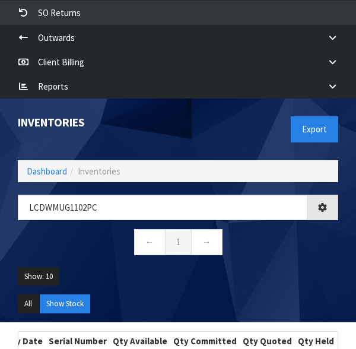
click at [315, 267] on ul "Show: 10 5 10 25 50" at bounding box center [178, 281] width 320 height 28
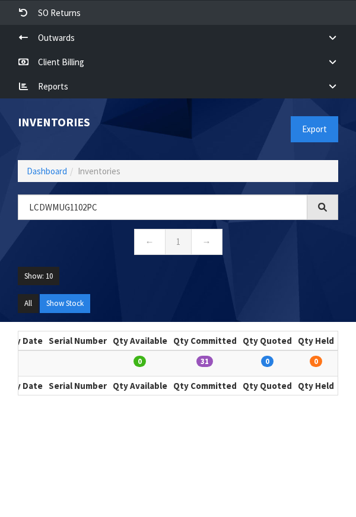
click at [325, 202] on icon at bounding box center [321, 206] width 9 height 9
click at [324, 203] on icon at bounding box center [322, 207] width 9 height 9
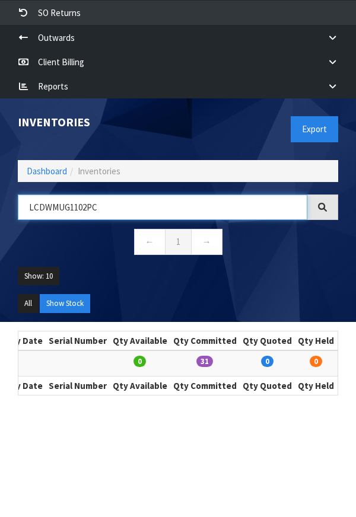
click at [265, 195] on input "LCDWMUG1102PC" at bounding box center [163, 208] width 290 height 26
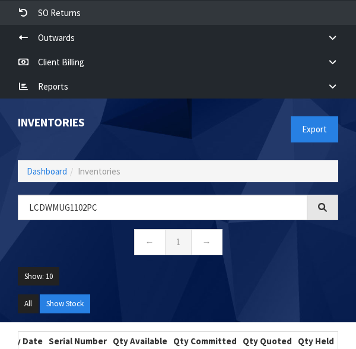
click at [326, 203] on icon at bounding box center [322, 207] width 9 height 9
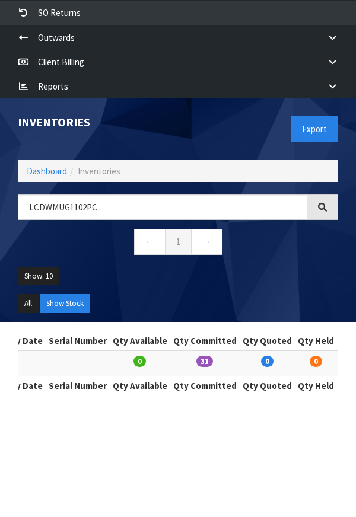
click at [320, 202] on icon at bounding box center [321, 206] width 9 height 9
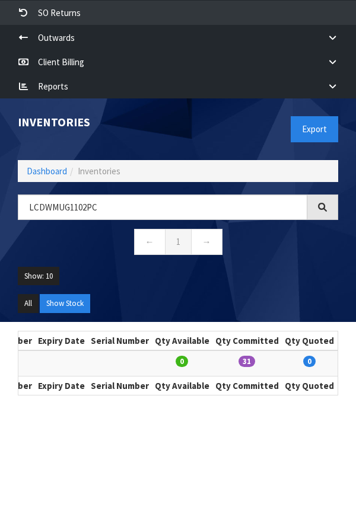
scroll to position [0, 635]
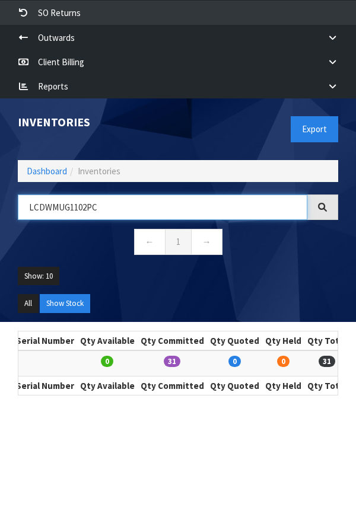
click at [125, 195] on input "LCDWMUG1102PC" at bounding box center [163, 208] width 290 height 26
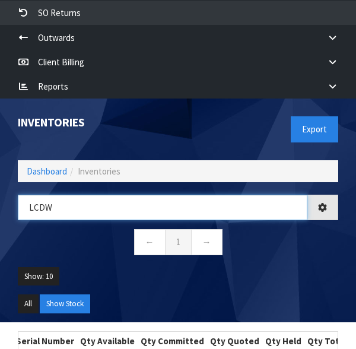
type input "LCD"
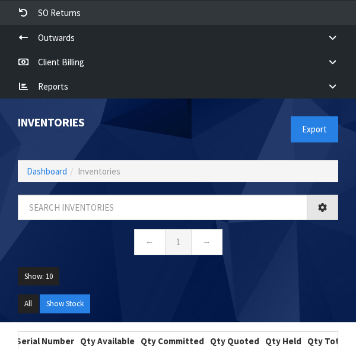
click at [151, 116] on h1 "Inventories" at bounding box center [93, 122] width 151 height 12
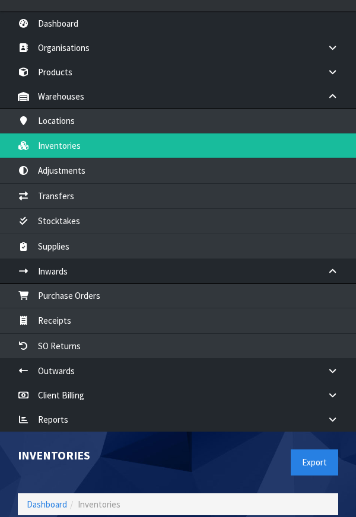
scroll to position [92, 0]
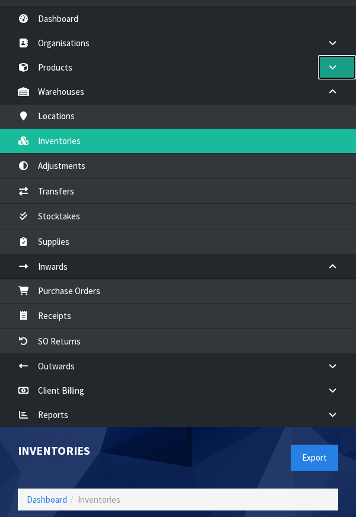
click at [328, 55] on link at bounding box center [337, 67] width 38 height 24
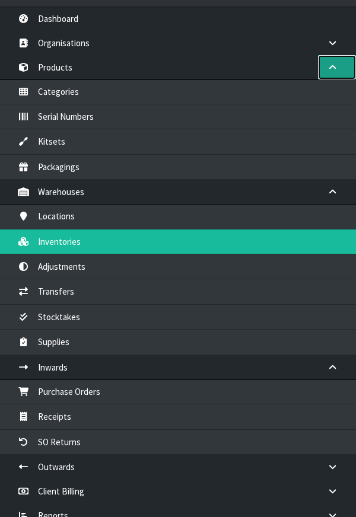
click at [351, 55] on link at bounding box center [337, 67] width 38 height 24
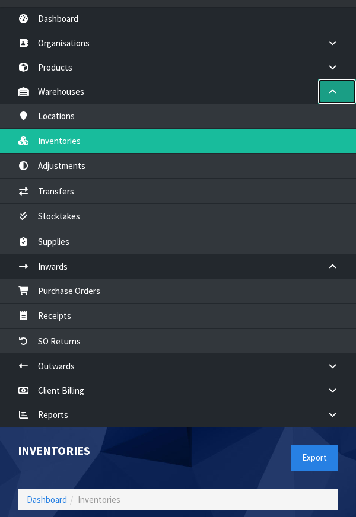
click at [334, 87] on icon at bounding box center [332, 91] width 11 height 9
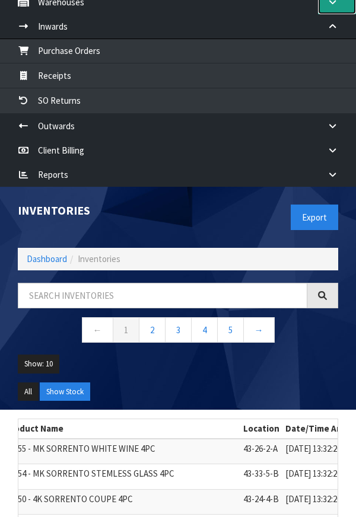
scroll to position [184, 0]
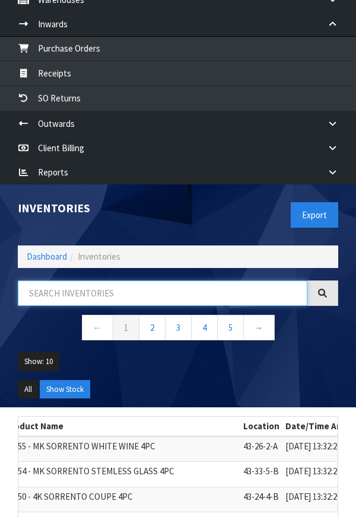
click at [57, 281] on input "text" at bounding box center [163, 294] width 290 height 26
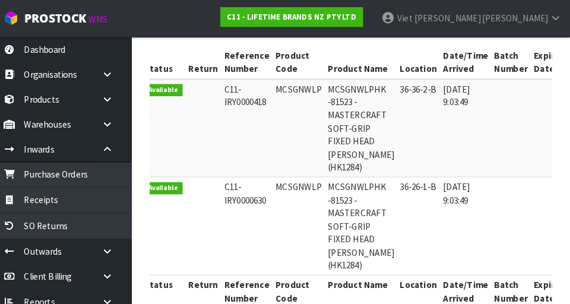
scroll to position [0, 2]
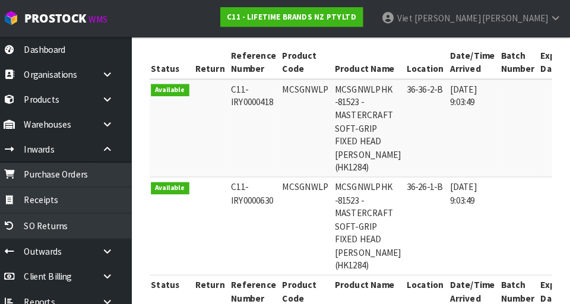
copy td "MCSGNWLP"
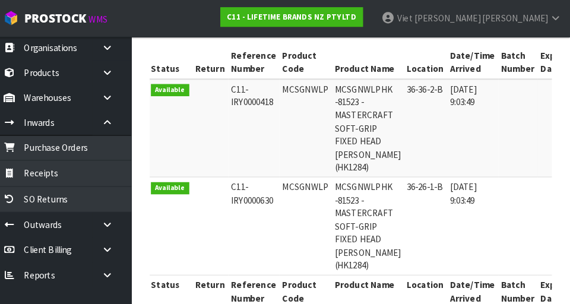
scroll to position [25, 0]
click at [123, 94] on icon at bounding box center [118, 95] width 11 height 9
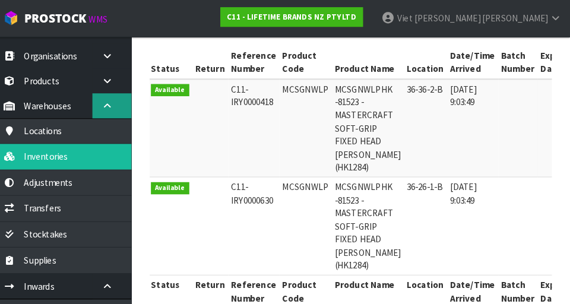
scroll to position [17, 0]
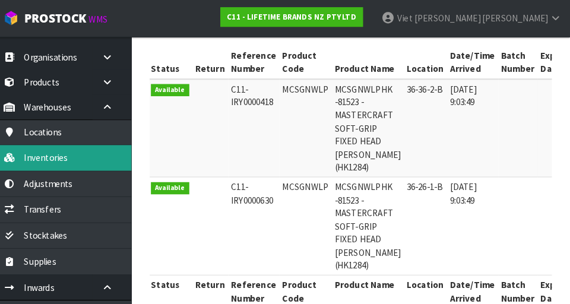
click at [100, 154] on link "Inventories" at bounding box center [71, 153] width 142 height 24
click at [104, 164] on link "Inventories" at bounding box center [71, 153] width 142 height 24
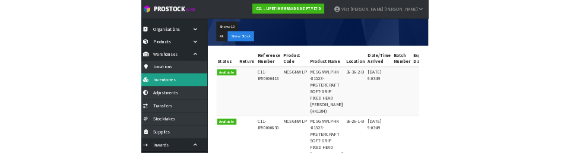
scroll to position [0, 0]
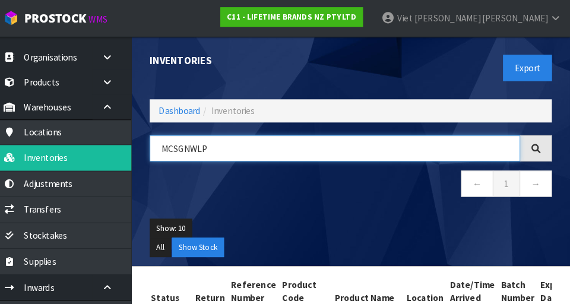
click at [295, 147] on input "MCSGNWLP" at bounding box center [340, 145] width 361 height 26
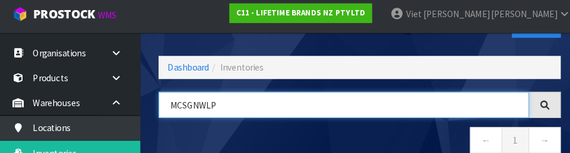
scroll to position [66, 0]
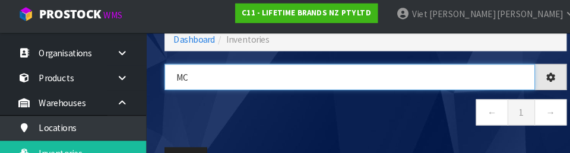
type input "M"
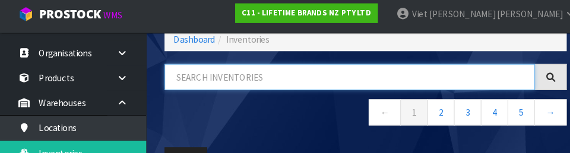
type input "MCSGNWLP"
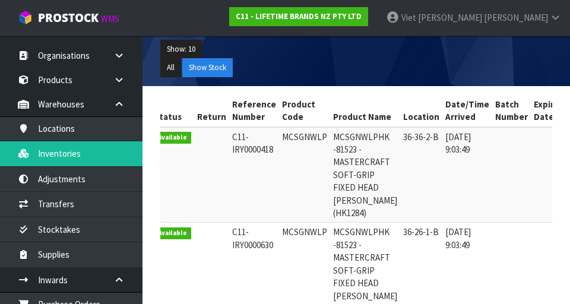
scroll to position [0, 0]
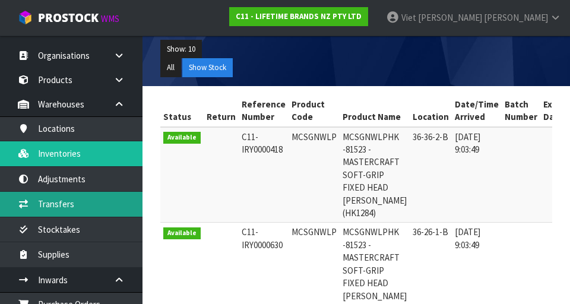
click at [68, 204] on link "Transfers" at bounding box center [71, 204] width 142 height 24
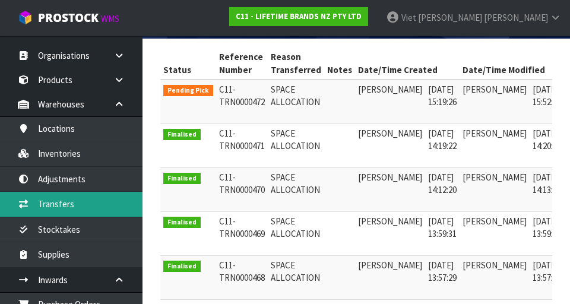
scroll to position [0, 30]
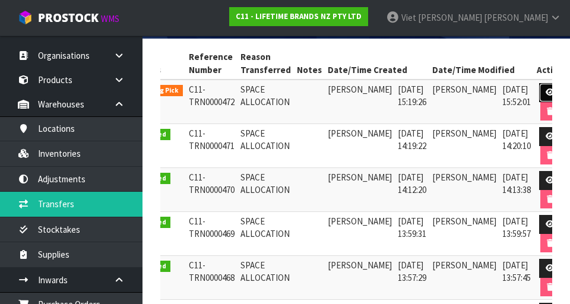
click at [355, 90] on icon at bounding box center [549, 92] width 9 height 8
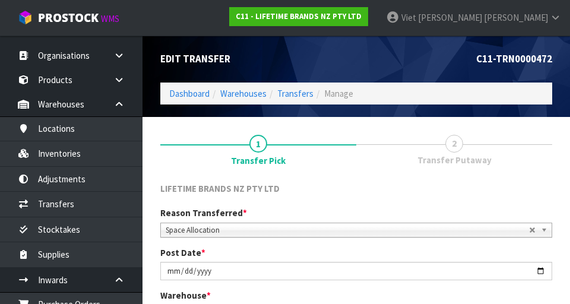
click at [355, 170] on link "2 Transfer Putaway" at bounding box center [454, 149] width 196 height 47
click at [355, 137] on link "2 Transfer Putaway" at bounding box center [454, 149] width 196 height 47
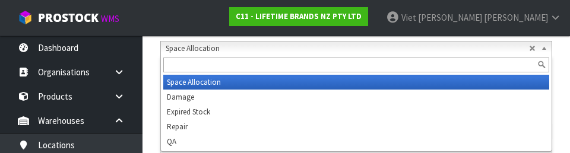
scroll to position [179, 0]
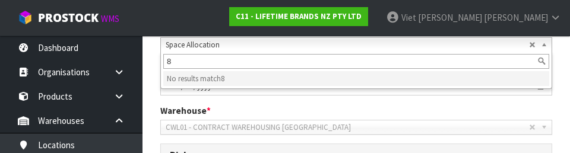
type input "8"
click at [355, 120] on b at bounding box center [546, 127] width 11 height 14
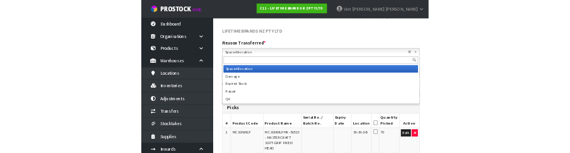
scroll to position [188, 0]
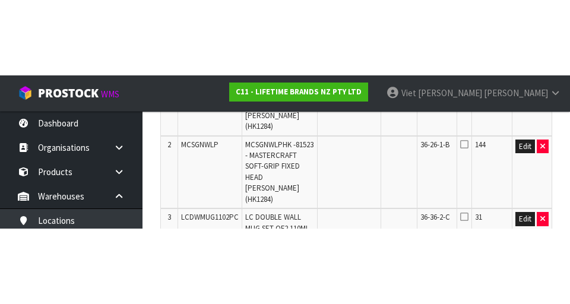
scroll to position [393, 0]
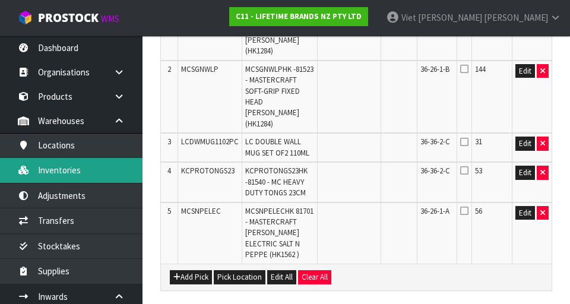
click at [84, 169] on link "Inventories" at bounding box center [71, 170] width 142 height 24
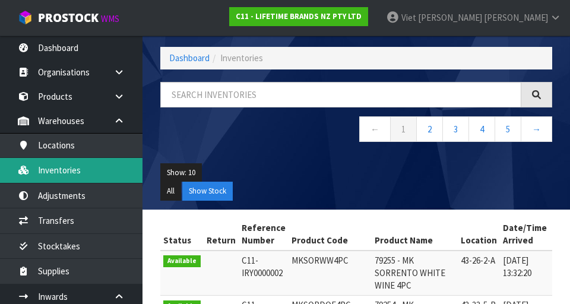
scroll to position [393, 0]
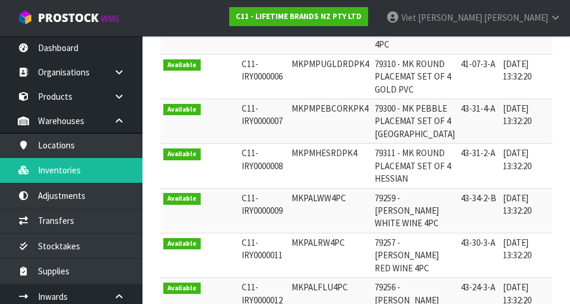
click at [68, 95] on div "Inventories Export Dashboard Inventories ← 1 2 3 4 5 → Show: 10 5 10 25 50 All …" at bounding box center [285, 13] width 570 height 812
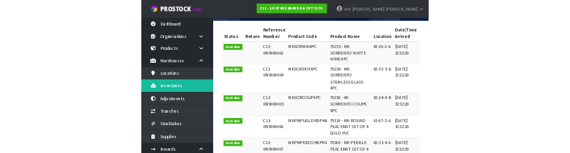
scroll to position [0, 0]
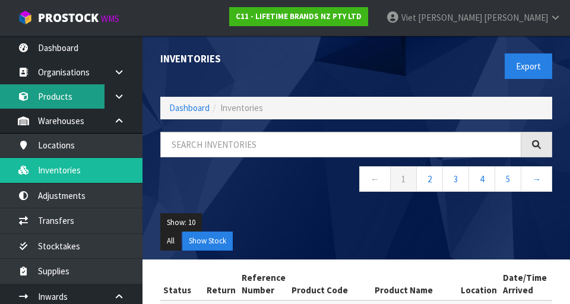
click at [77, 106] on link "Products" at bounding box center [71, 96] width 142 height 24
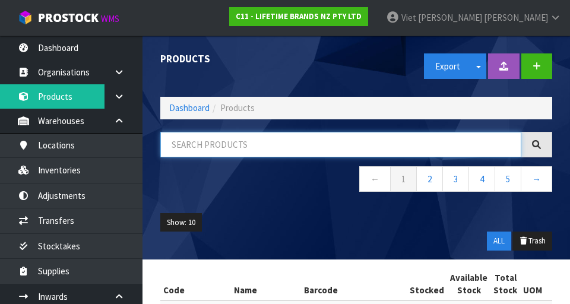
click at [274, 142] on input "text" at bounding box center [340, 145] width 361 height 26
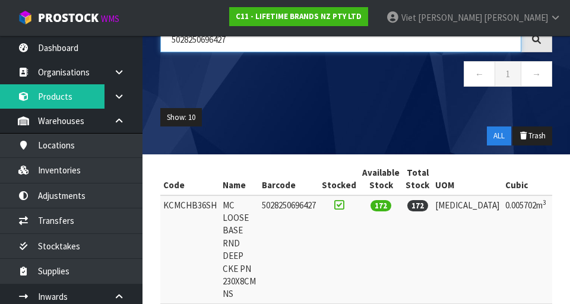
scroll to position [158, 0]
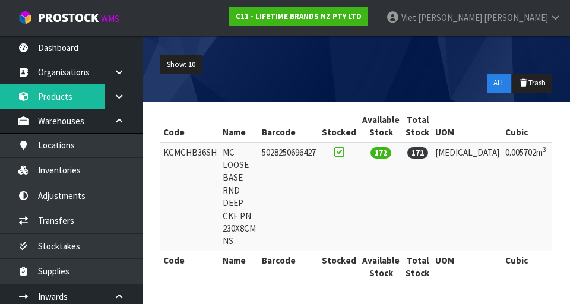
type input "5028250696427"
copy td "KCMCHB36SH"
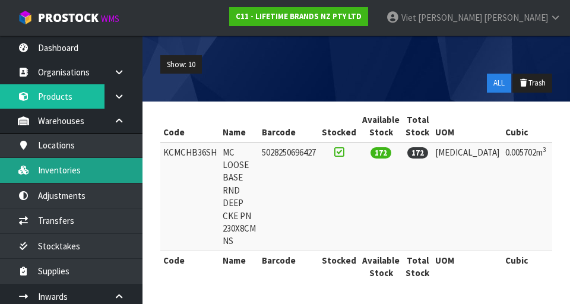
click at [91, 169] on link "Inventories" at bounding box center [71, 170] width 142 height 24
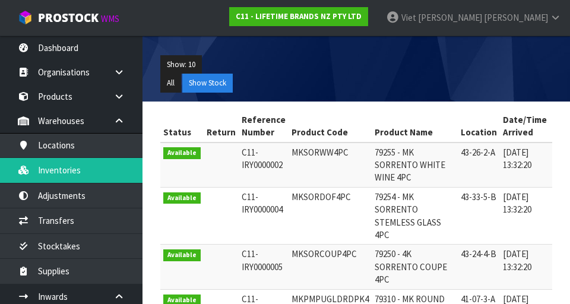
click at [276, 92] on ul "All Show Stock" at bounding box center [356, 83] width 392 height 19
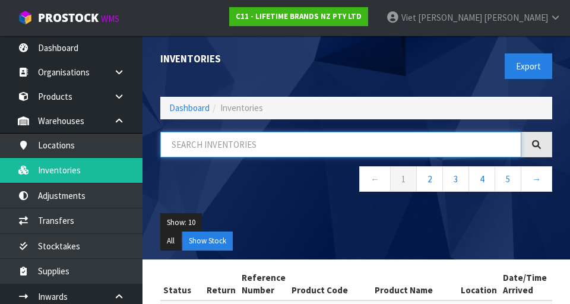
click at [285, 145] on input "text" at bounding box center [340, 145] width 361 height 26
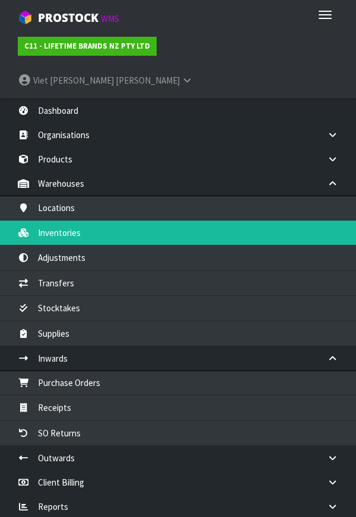
type input "KCMCHB36SH"
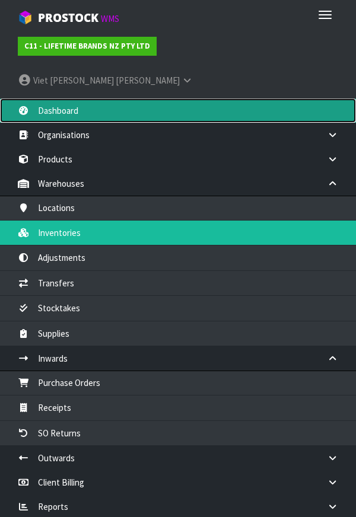
click at [88, 98] on link "Dashboard" at bounding box center [178, 110] width 356 height 24
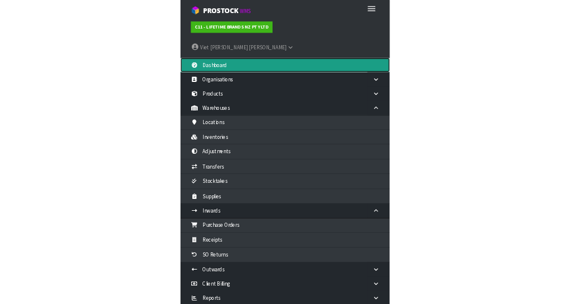
scroll to position [939, 338]
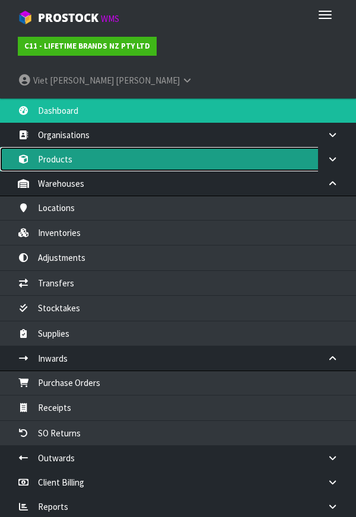
click at [65, 147] on link "Products" at bounding box center [178, 159] width 356 height 24
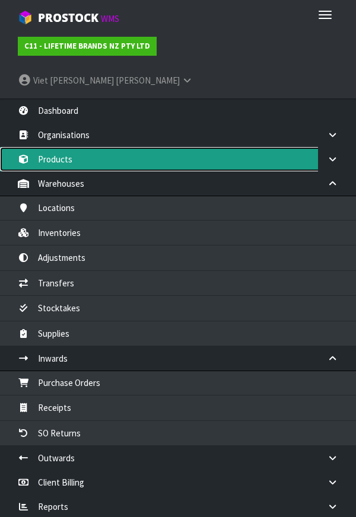
click at [64, 147] on link "Products" at bounding box center [178, 159] width 356 height 24
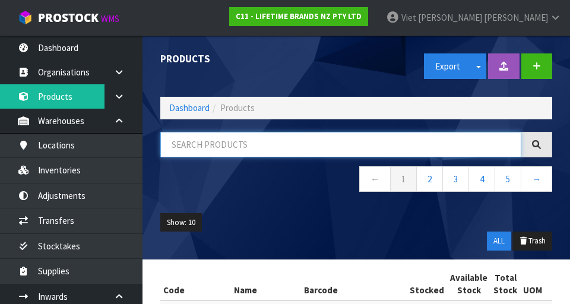
click at [279, 140] on input "text" at bounding box center [340, 145] width 361 height 26
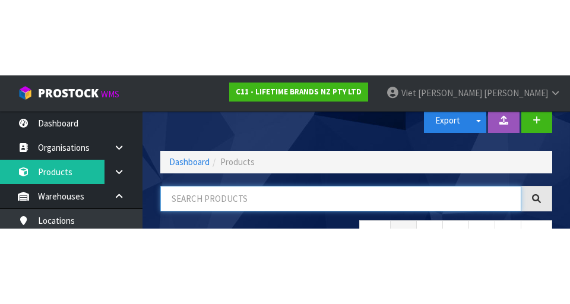
scroll to position [68, 0]
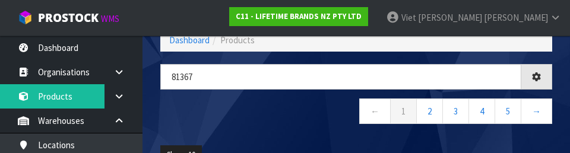
click at [317, 121] on nav "← 1 2 3 4 5 →" at bounding box center [356, 112] width 392 height 29
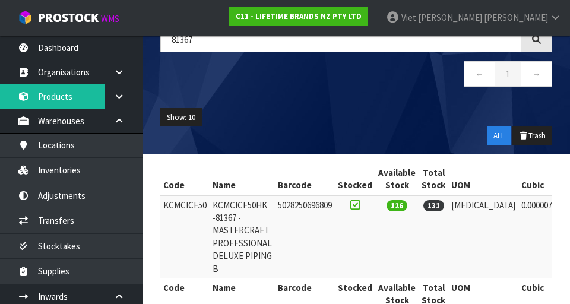
scroll to position [132, 0]
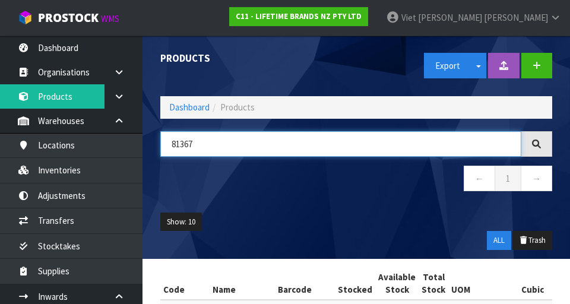
click at [224, 140] on input "81367" at bounding box center [340, 144] width 361 height 26
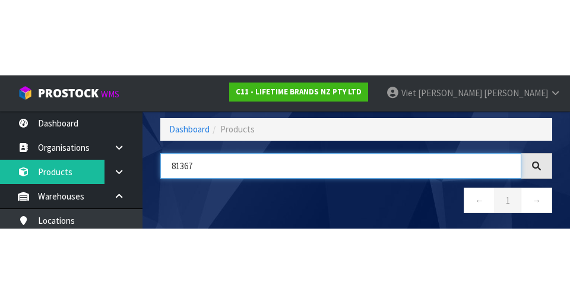
scroll to position [68, 0]
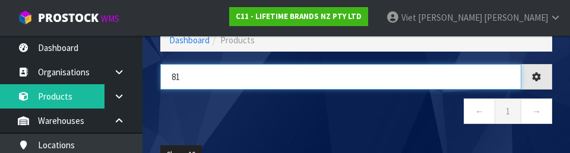
type input "8"
type input "HK0598"
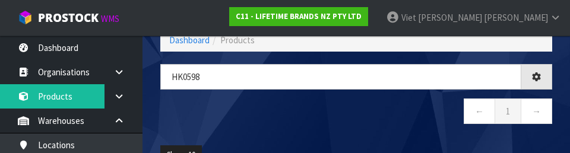
click at [355, 109] on nav "← 1 →" at bounding box center [356, 112] width 392 height 29
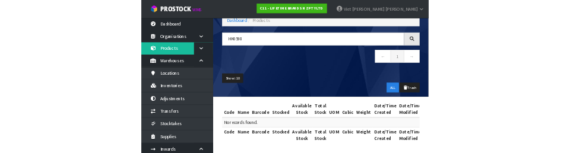
scroll to position [0, 0]
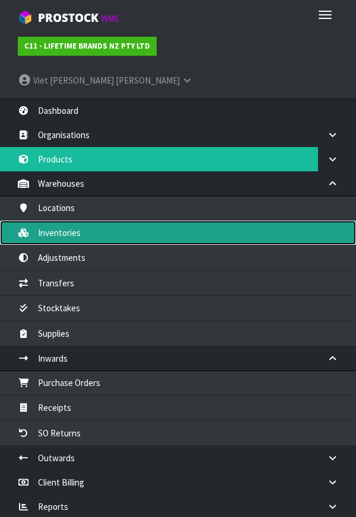
click at [150, 221] on link "Inventories" at bounding box center [178, 233] width 356 height 24
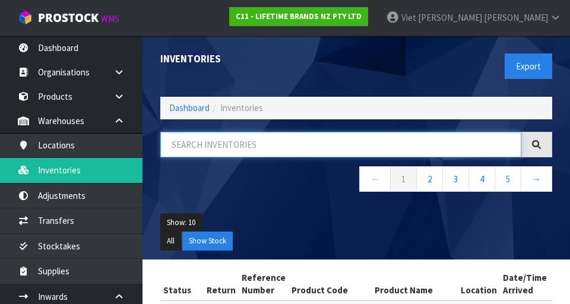
click at [281, 140] on input "text" at bounding box center [340, 145] width 361 height 26
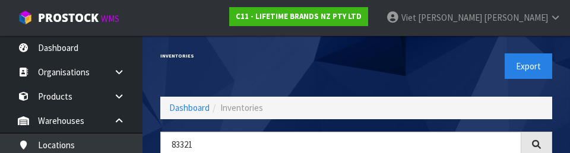
click at [355, 71] on div "Export" at bounding box center [458, 66] width 205 height 61
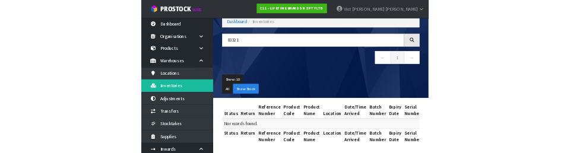
scroll to position [65, 0]
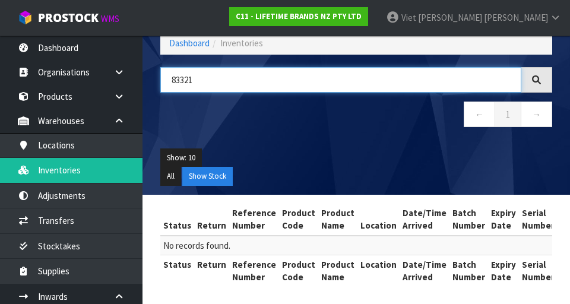
click at [277, 78] on input "83321" at bounding box center [340, 80] width 361 height 26
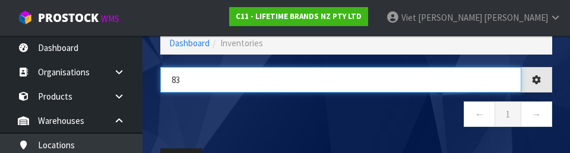
type input "8"
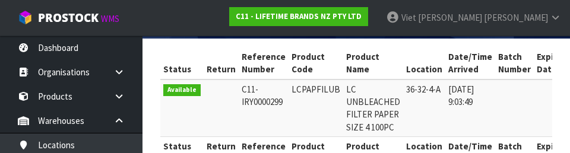
scroll to position [221, 0]
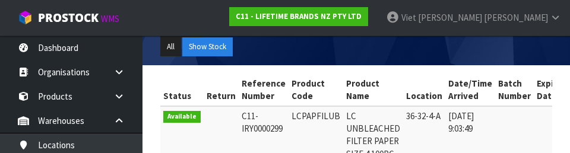
click at [355, 50] on ul "All Show Stock" at bounding box center [356, 46] width 392 height 19
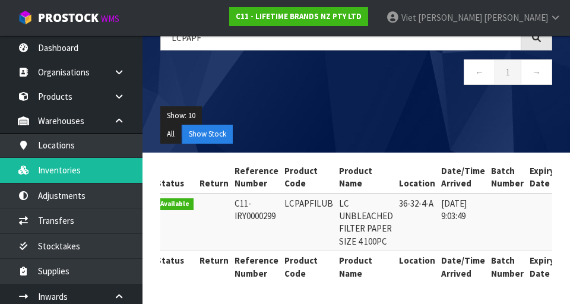
scroll to position [0, 0]
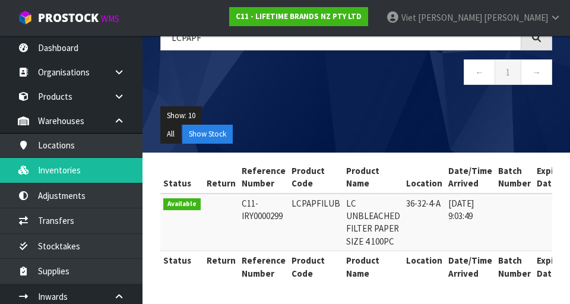
copy td "LCPAPFILUB"
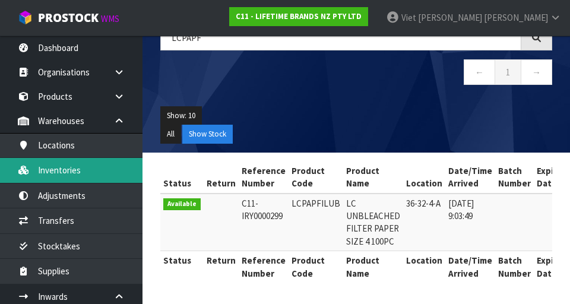
click at [73, 173] on link "Inventories" at bounding box center [71, 170] width 142 height 24
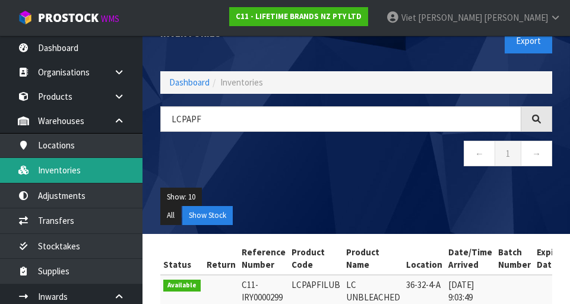
scroll to position [27, 0]
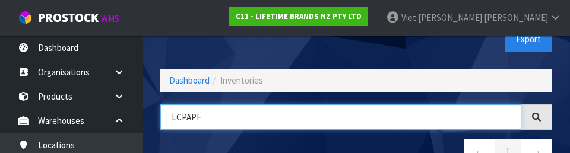
paste input "ILUB"
type input "LCPAPFILUB"
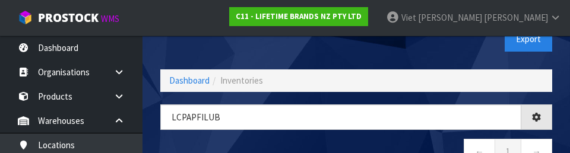
click at [355, 144] on nav "← 1 →" at bounding box center [356, 153] width 392 height 29
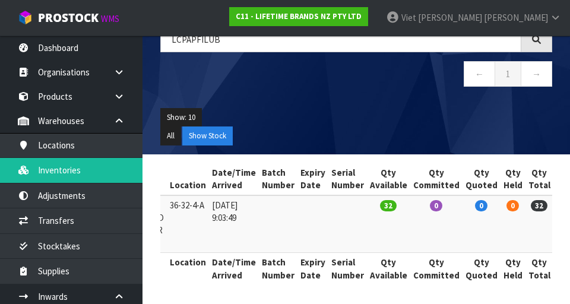
scroll to position [107, 0]
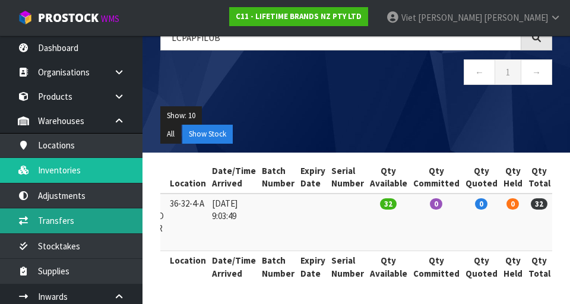
click at [70, 220] on link "Transfers" at bounding box center [71, 220] width 142 height 24
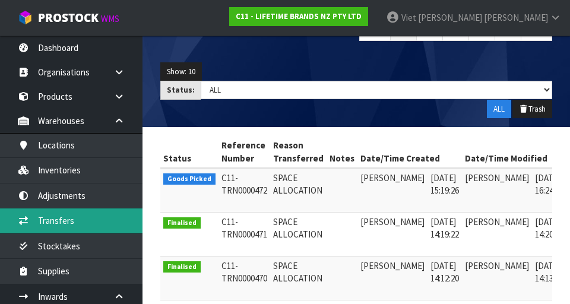
scroll to position [0, 31]
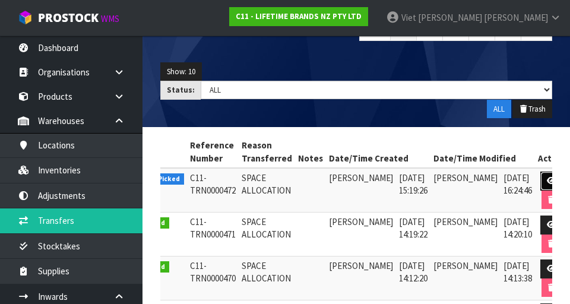
click at [355, 180] on icon at bounding box center [550, 181] width 9 height 8
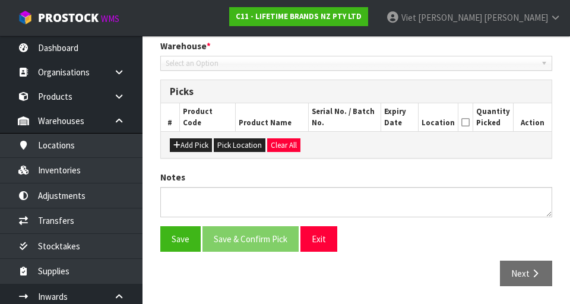
type input "[DATE]"
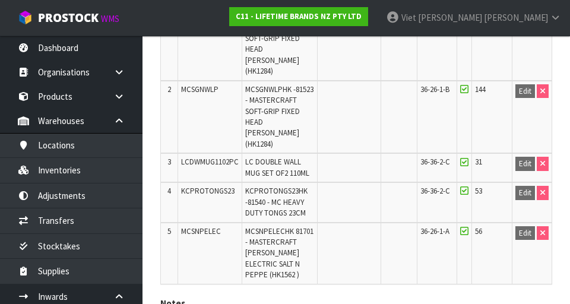
scroll to position [373, 0]
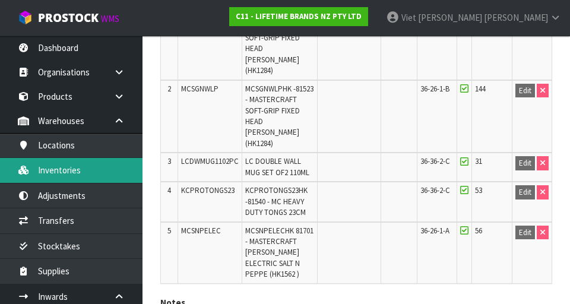
click at [74, 173] on link "Inventories" at bounding box center [71, 170] width 142 height 24
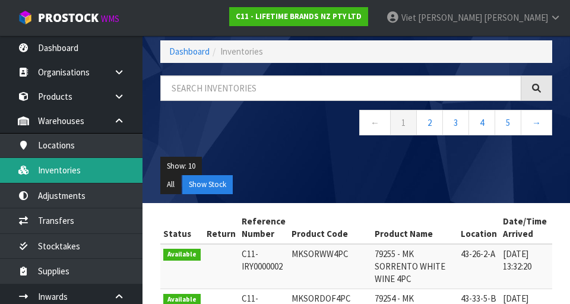
scroll to position [103, 0]
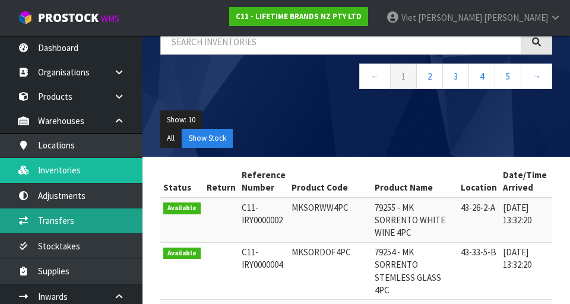
click at [77, 221] on link "Transfers" at bounding box center [71, 220] width 142 height 24
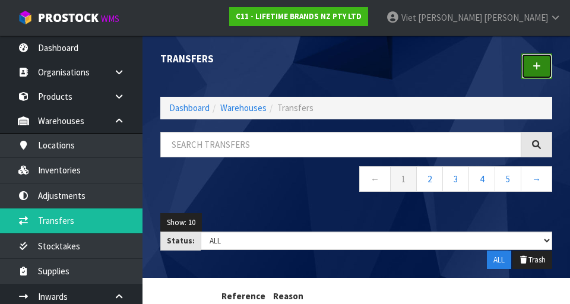
click at [355, 66] on icon at bounding box center [536, 66] width 8 height 9
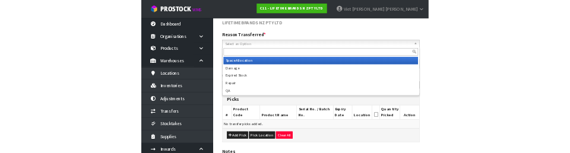
scroll to position [139, 0]
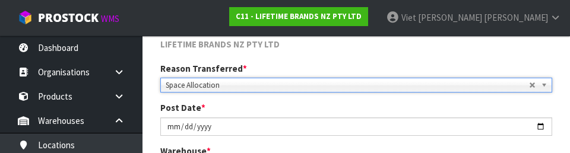
click at [335, 63] on div "Reason Transferred * Space Allocation Damage Expired Stock Repair QA Space Allo…" at bounding box center [355, 77] width 409 height 30
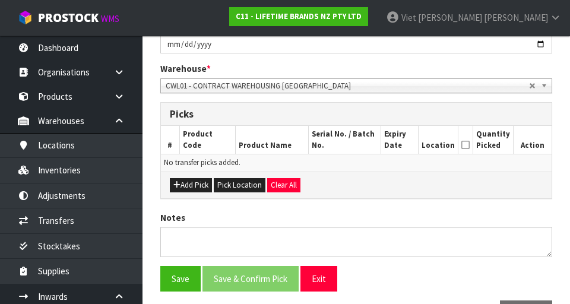
scroll to position [237, 0]
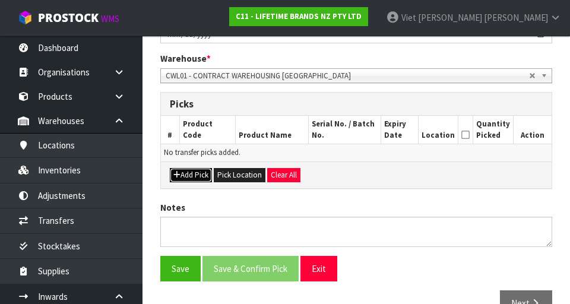
click at [198, 173] on button "Add Pick" at bounding box center [191, 175] width 42 height 14
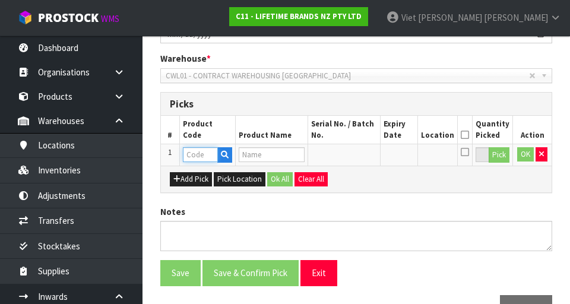
paste input "LCPAPFILUB"
type input "LCPAPFILUB"
type input "LC UNBLEACHED FILTER PAPER SIZE 4 100PC"
type input "LCPAPFILUB"
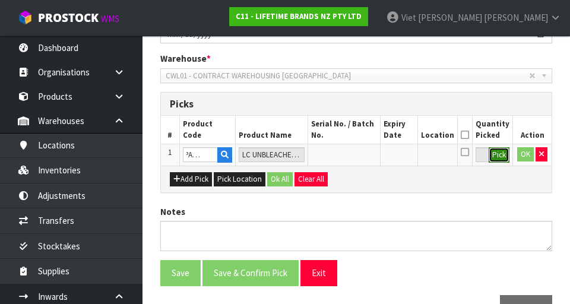
click at [355, 156] on button "Pick" at bounding box center [498, 154] width 21 height 15
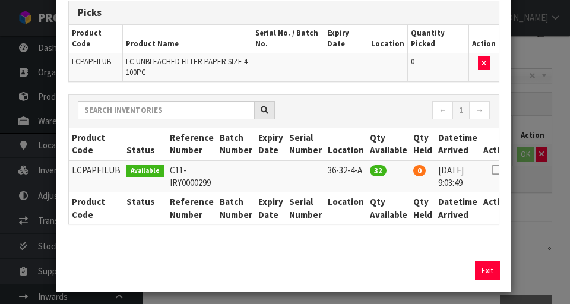
scroll to position [77, 0]
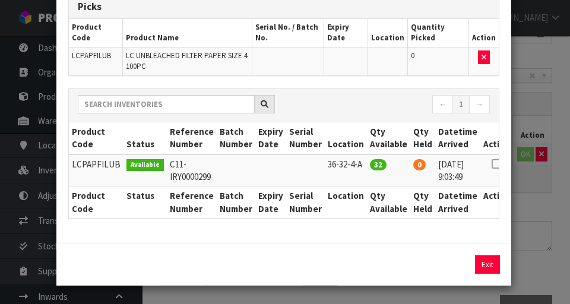
click at [355, 164] on icon at bounding box center [495, 164] width 9 height 1
click at [355, 271] on button "Assign Pick" at bounding box center [446, 264] width 49 height 18
type input "32"
click at [355, 268] on button "Exit" at bounding box center [487, 264] width 25 height 18
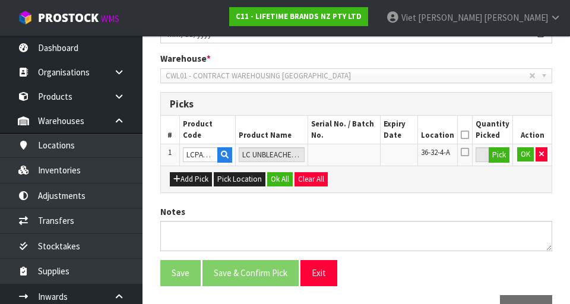
click at [355, 135] on icon at bounding box center [464, 135] width 8 height 1
click at [283, 178] on button "Ok All" at bounding box center [280, 179] width 26 height 14
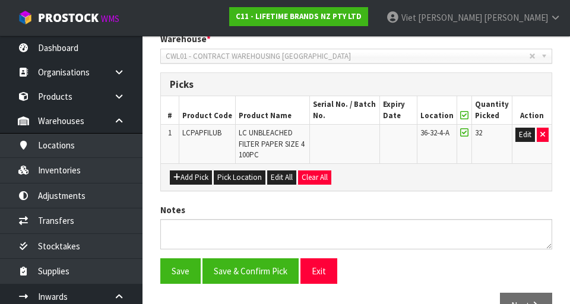
scroll to position [270, 0]
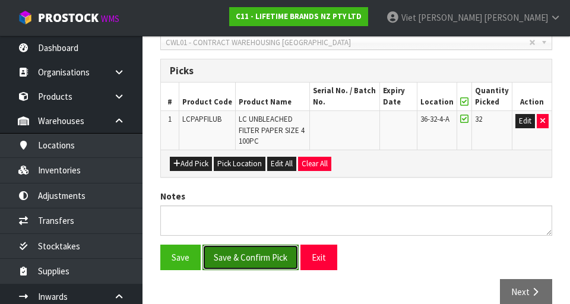
click at [253, 257] on button "Save & Confirm Pick" at bounding box center [250, 257] width 96 height 26
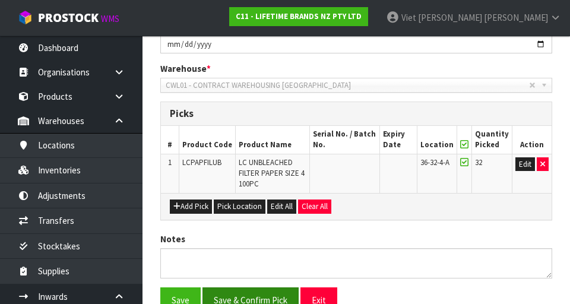
scroll to position [0, 0]
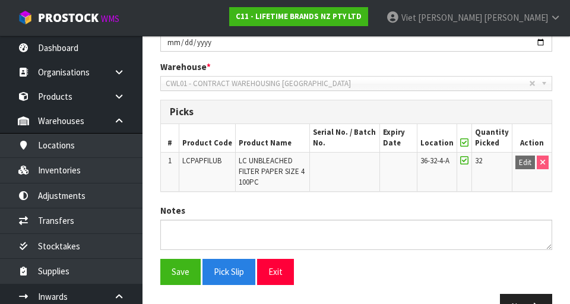
scroll to position [305, 0]
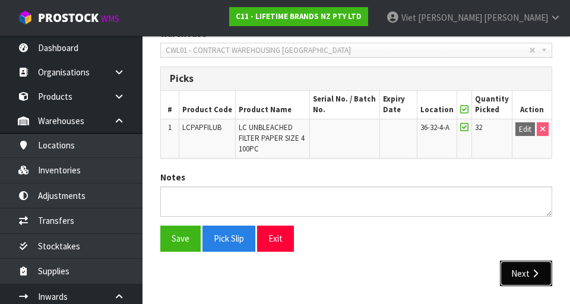
click at [355, 276] on button "Next" at bounding box center [526, 273] width 52 height 26
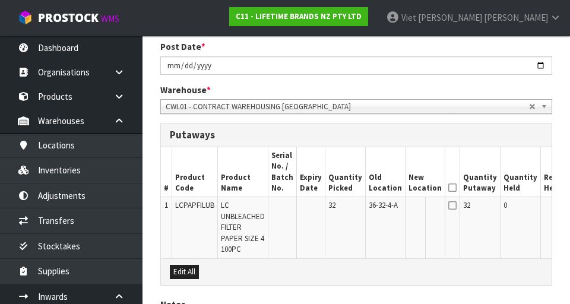
scroll to position [259, 0]
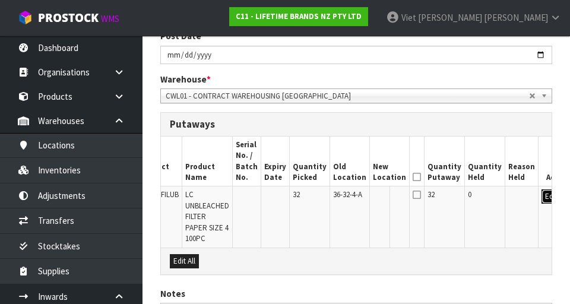
click at [355, 199] on button "Edit" at bounding box center [551, 196] width 20 height 14
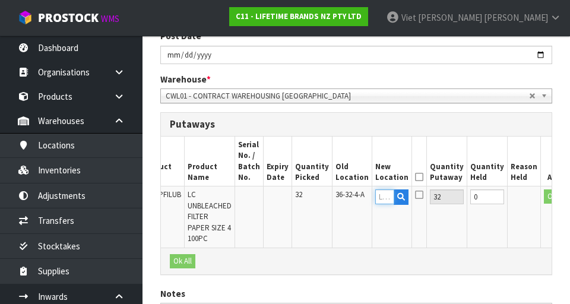
click at [355, 196] on input "text" at bounding box center [384, 196] width 19 height 15
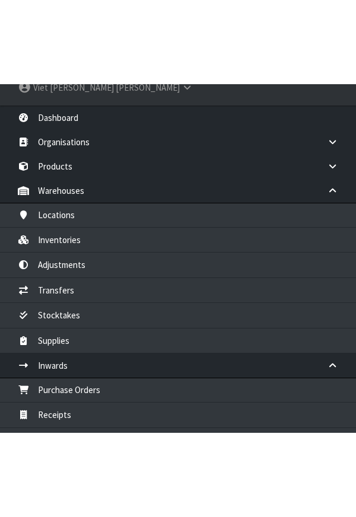
scroll to position [0, 0]
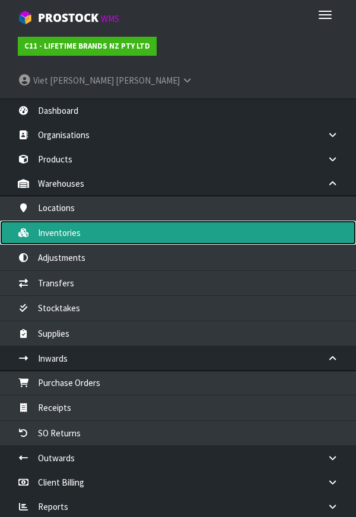
click at [65, 221] on link "Inventories" at bounding box center [178, 233] width 356 height 24
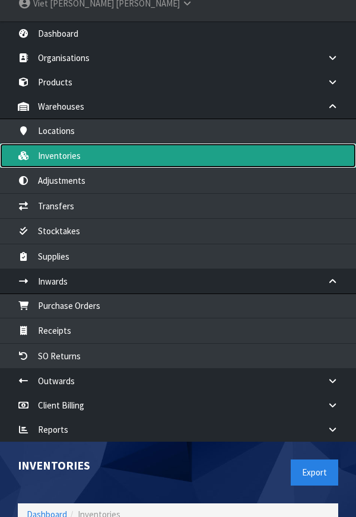
scroll to position [65, 0]
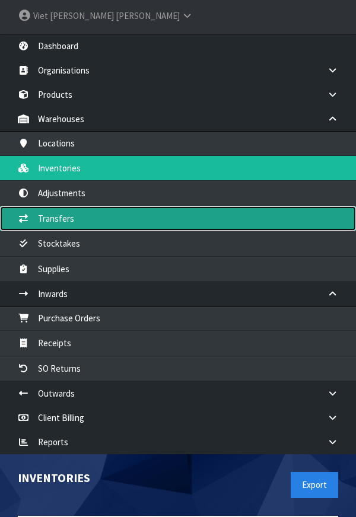
click at [66, 206] on link "Transfers" at bounding box center [178, 218] width 356 height 24
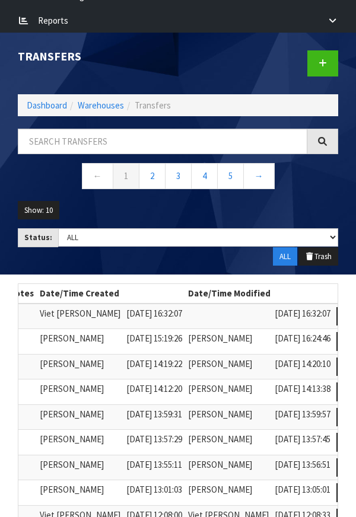
scroll to position [0, 270]
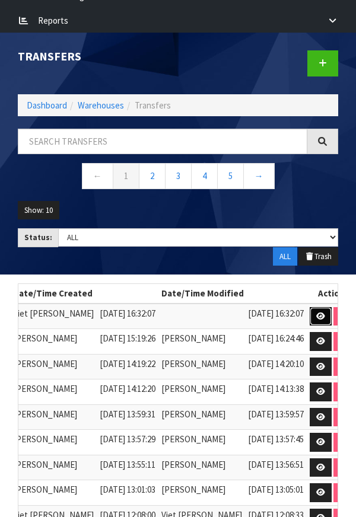
click at [310, 307] on link at bounding box center [321, 316] width 22 height 19
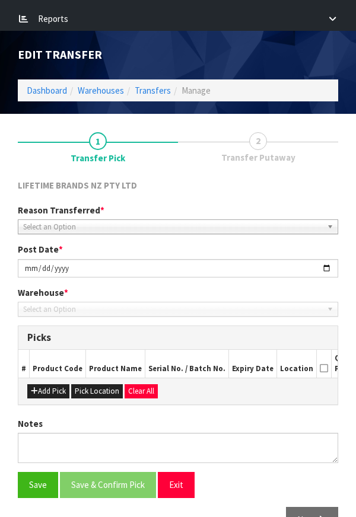
type input "[DATE]"
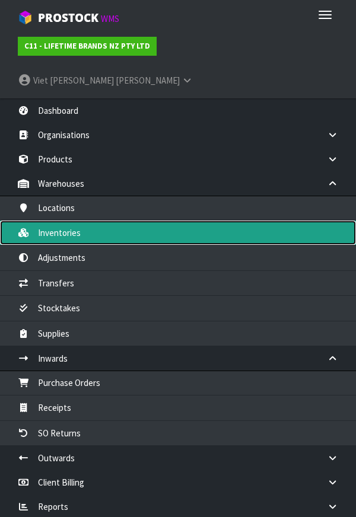
click at [77, 221] on link "Inventories" at bounding box center [178, 233] width 356 height 24
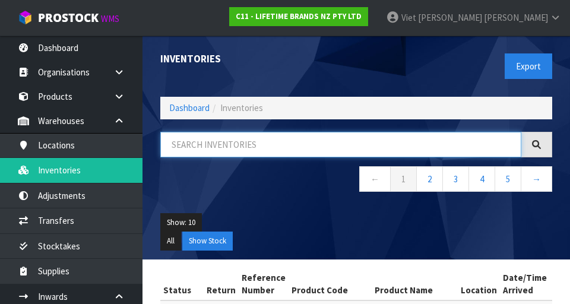
click at [282, 143] on input "text" at bounding box center [340, 145] width 361 height 26
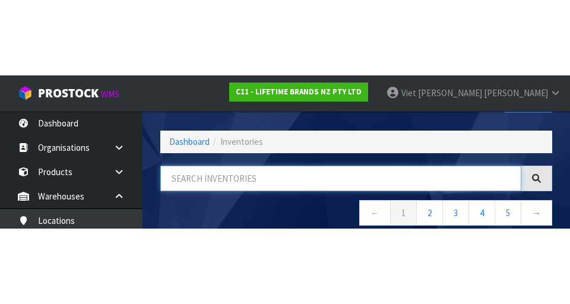
scroll to position [68, 0]
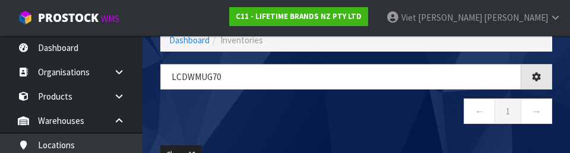
click at [355, 119] on nav "← 1 →" at bounding box center [356, 112] width 392 height 29
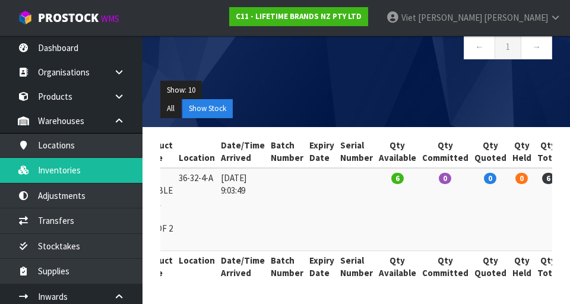
scroll to position [0, 225]
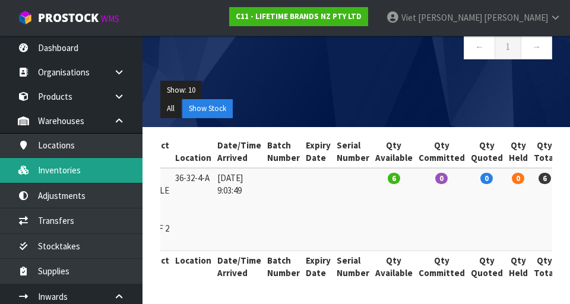
click at [81, 174] on link "Inventories" at bounding box center [71, 170] width 142 height 24
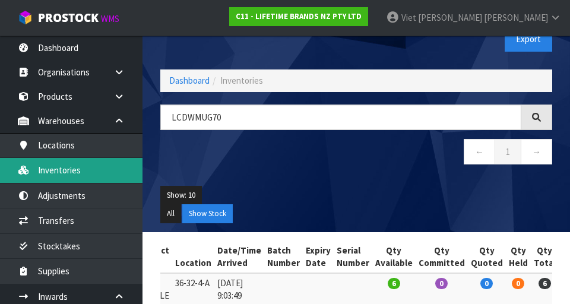
scroll to position [0, 0]
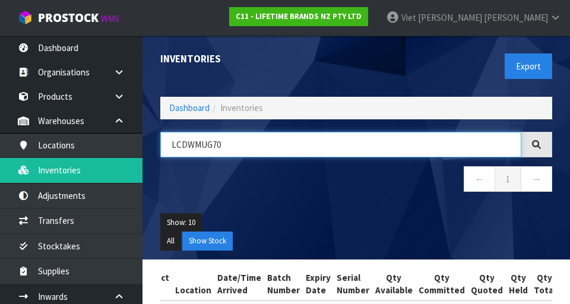
click at [198, 145] on input "LCDWMUG70" at bounding box center [340, 145] width 361 height 26
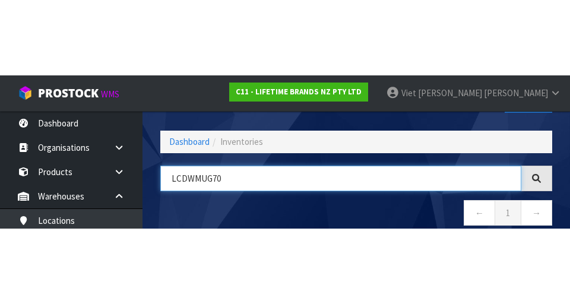
scroll to position [68, 0]
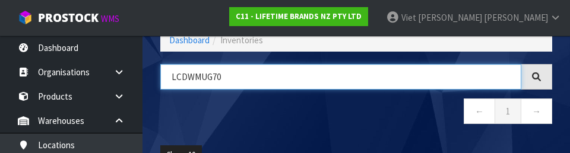
click at [239, 74] on input "LCDWMUG70" at bounding box center [340, 77] width 361 height 26
type input "L"
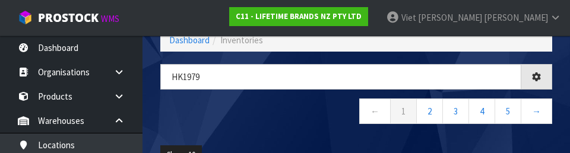
click at [309, 119] on nav "← 1 2 3 4 5 →" at bounding box center [356, 112] width 392 height 29
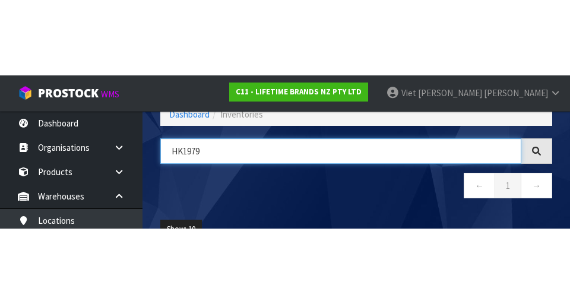
scroll to position [0, 0]
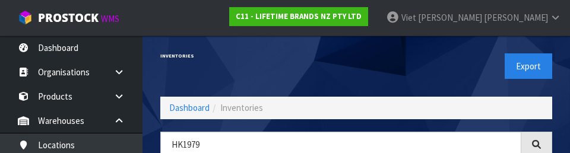
click at [355, 67] on div "Export" at bounding box center [458, 66] width 205 height 61
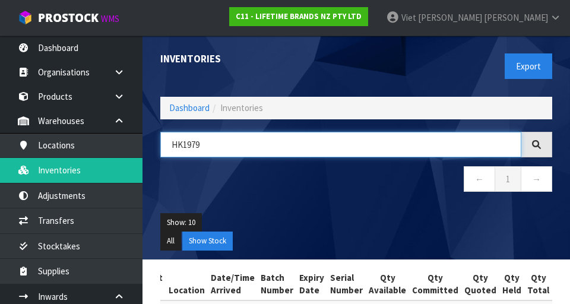
click at [277, 141] on input "HK1979" at bounding box center [340, 145] width 361 height 26
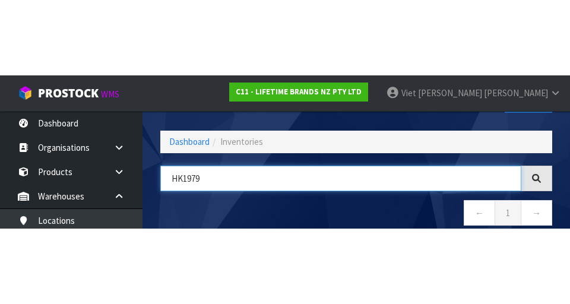
scroll to position [68, 0]
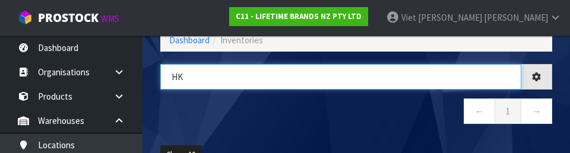
type input "H"
type input "[CREDIT_CARD_NUMBER]"
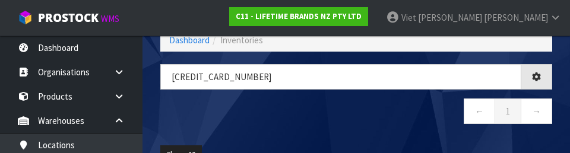
click at [274, 120] on nav "← 1 →" at bounding box center [356, 112] width 392 height 29
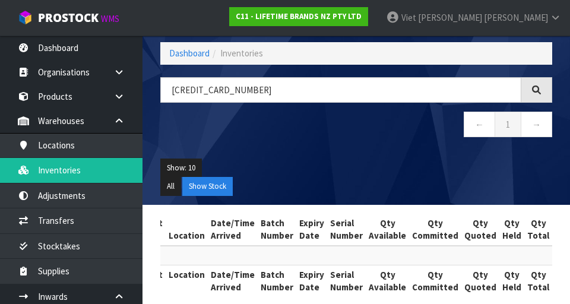
scroll to position [54, 0]
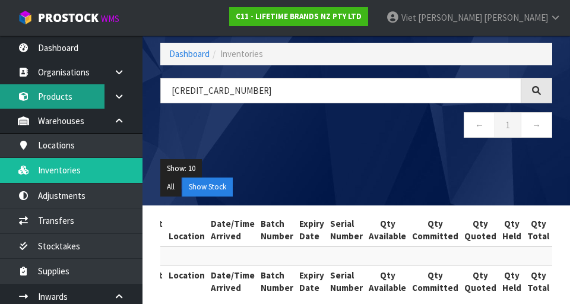
click at [64, 100] on link "Products" at bounding box center [71, 96] width 142 height 24
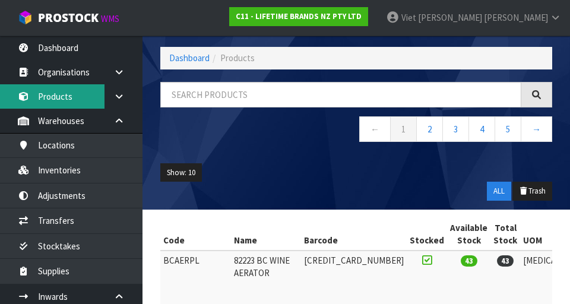
scroll to position [54, 0]
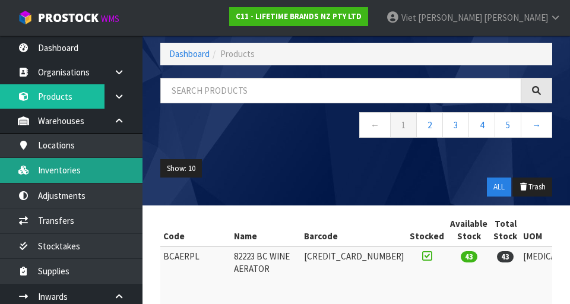
click at [81, 171] on link "Inventories" at bounding box center [71, 170] width 142 height 24
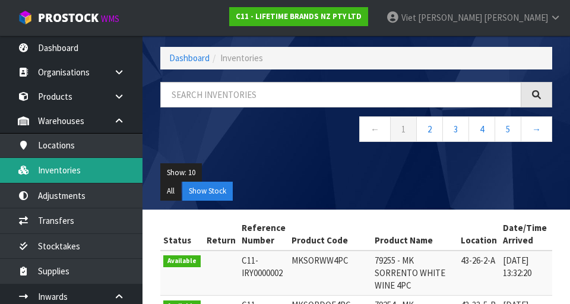
scroll to position [54, 0]
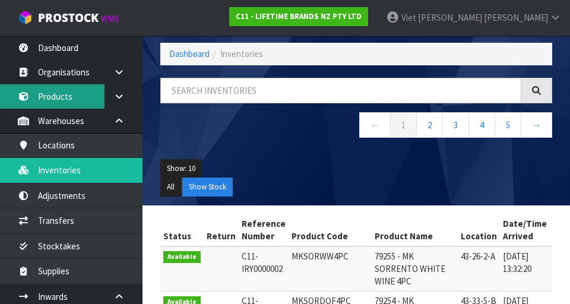
click at [65, 92] on link "Products" at bounding box center [71, 96] width 142 height 24
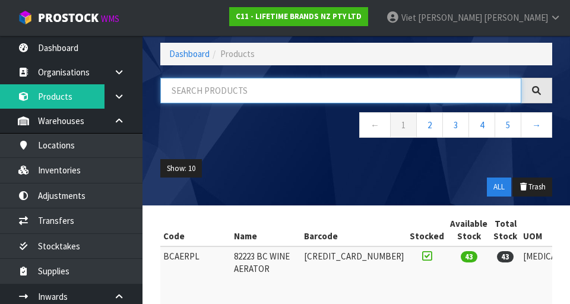
click at [222, 94] on input "text" at bounding box center [340, 91] width 361 height 26
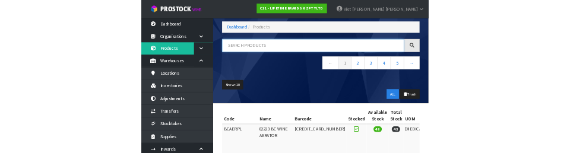
scroll to position [55, 0]
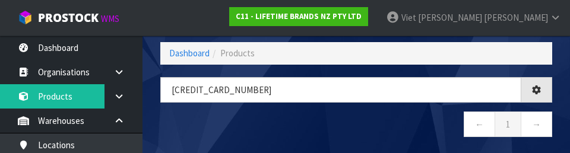
click at [249, 126] on nav "← 1 →" at bounding box center [356, 126] width 392 height 29
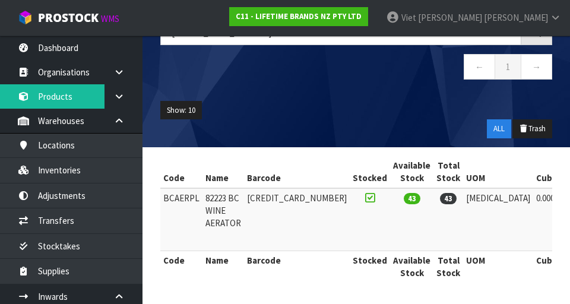
scroll to position [112, 0]
copy td "BCAERPL"
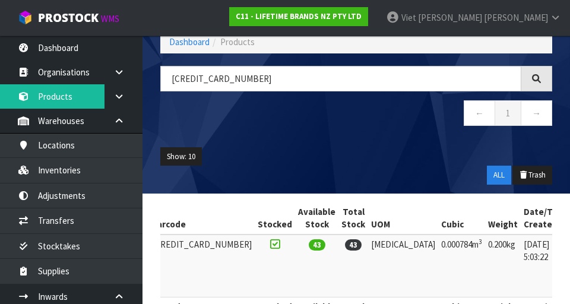
scroll to position [31, 0]
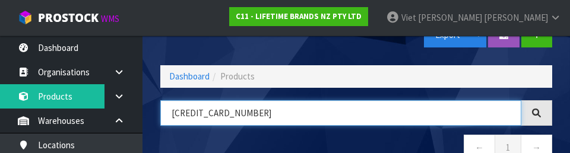
paste input "BCAERPL"
type input "BCAERPL"
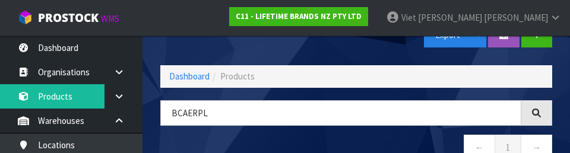
click at [335, 132] on div "BCAERPL ← 1 →" at bounding box center [355, 136] width 409 height 72
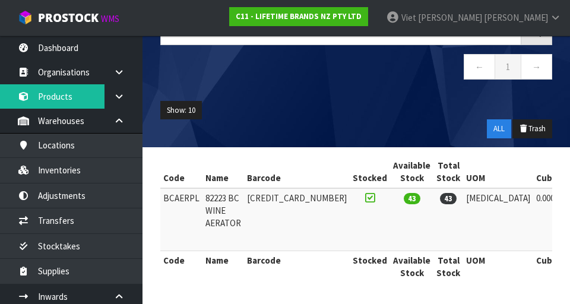
scroll to position [0, 0]
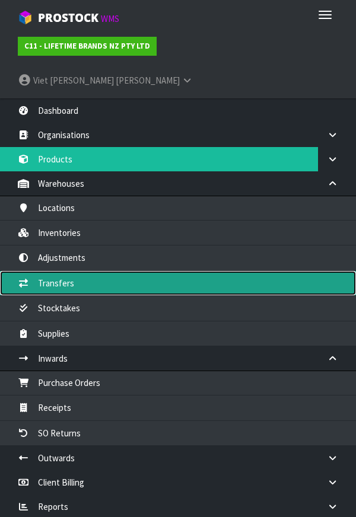
click at [156, 271] on link "Transfers" at bounding box center [178, 283] width 356 height 24
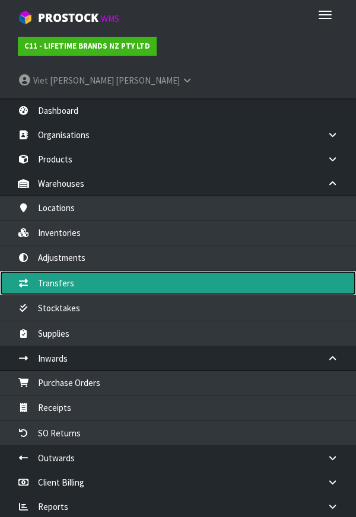
click at [217, 271] on link "Transfers" at bounding box center [178, 283] width 356 height 24
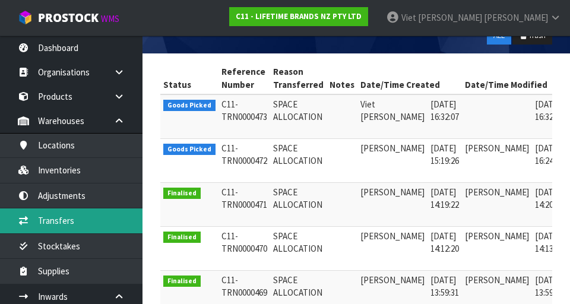
scroll to position [0, 31]
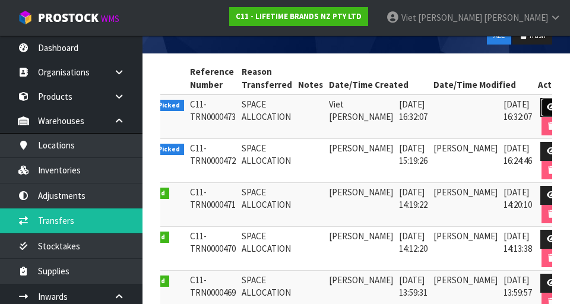
click at [355, 108] on link at bounding box center [551, 107] width 22 height 19
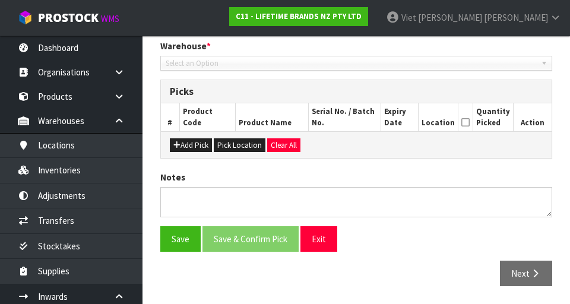
type input "[DATE]"
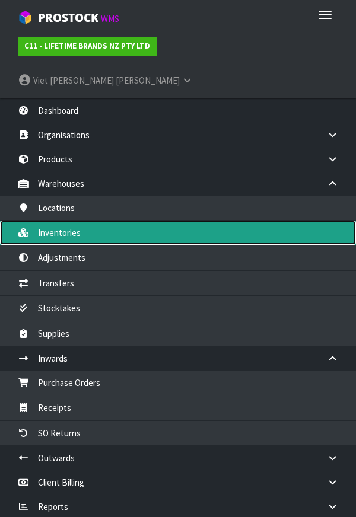
click at [128, 221] on link "Inventories" at bounding box center [178, 233] width 356 height 24
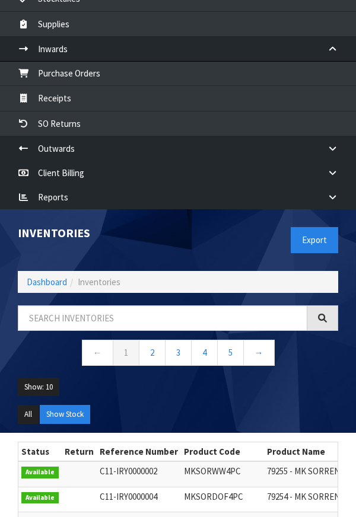
scroll to position [326, 0]
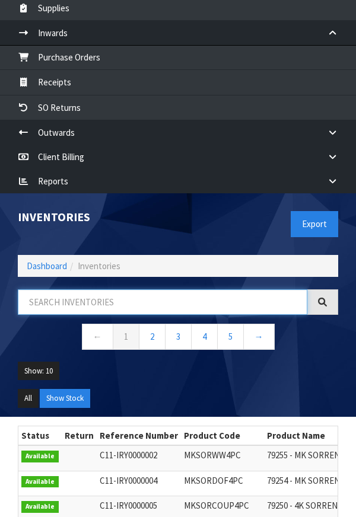
paste input "BCAERPL"
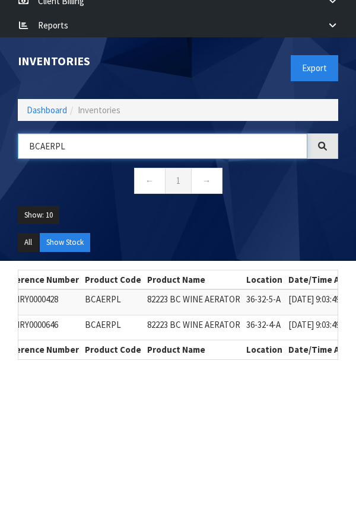
scroll to position [0, 104]
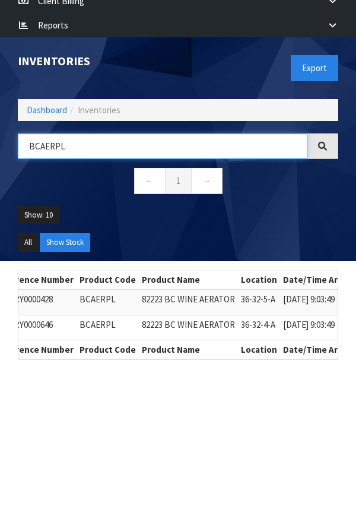
type input "BCAERPL"
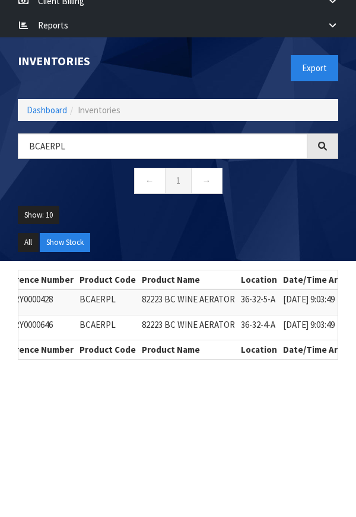
copy td "BCAERPL"
click at [46, 104] on link "Dashboard" at bounding box center [47, 109] width 40 height 11
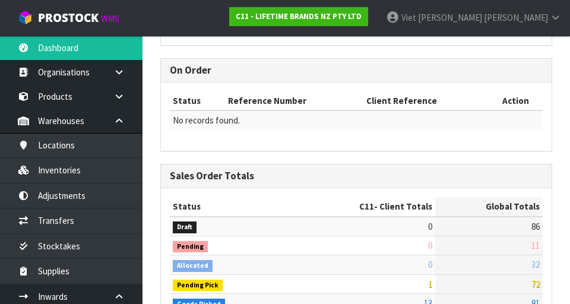
scroll to position [967, 409]
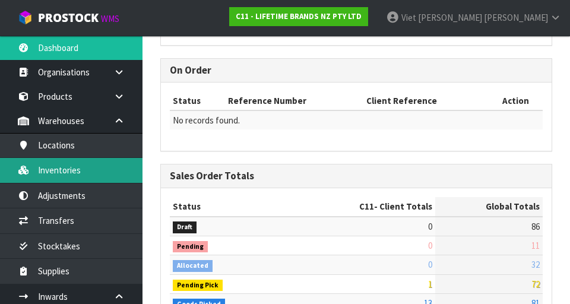
click at [85, 175] on link "Inventories" at bounding box center [71, 170] width 142 height 24
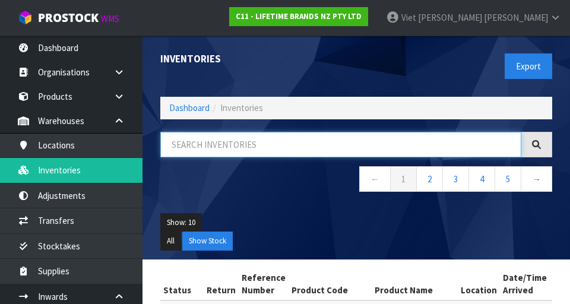
paste input "BCAERPL"
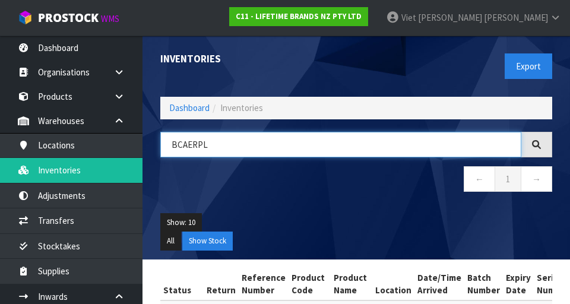
type input "BCAERPL"
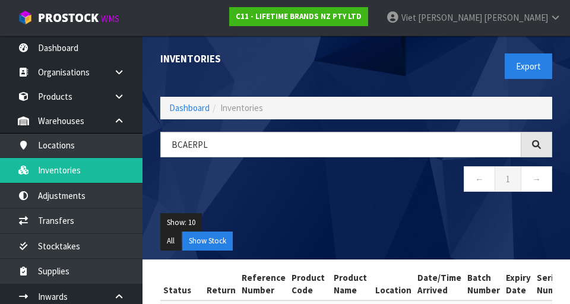
click at [302, 205] on div "Show: 10 5 10 25 50 All Show Stock" at bounding box center [355, 231] width 409 height 55
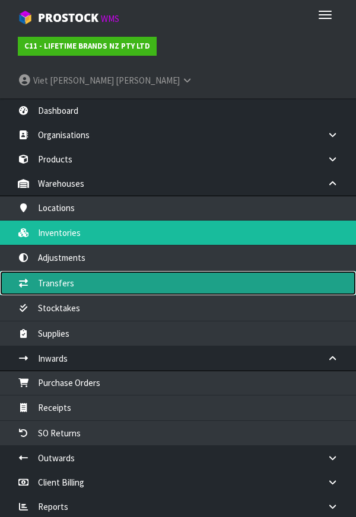
click at [144, 271] on link "Transfers" at bounding box center [178, 283] width 356 height 24
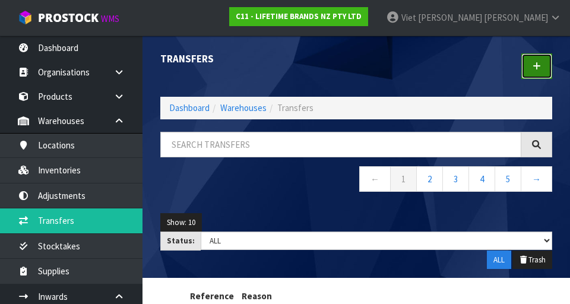
click at [355, 73] on link at bounding box center [536, 66] width 31 height 26
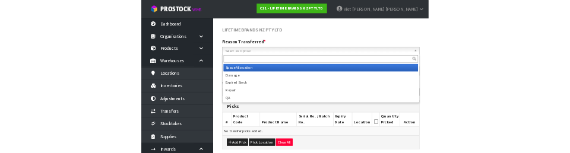
scroll to position [123, 0]
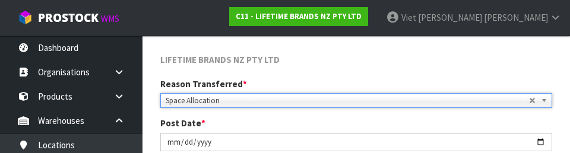
click at [326, 66] on div "LIFETIME BRANDS NZ PTY LTD" at bounding box center [355, 60] width 409 height 15
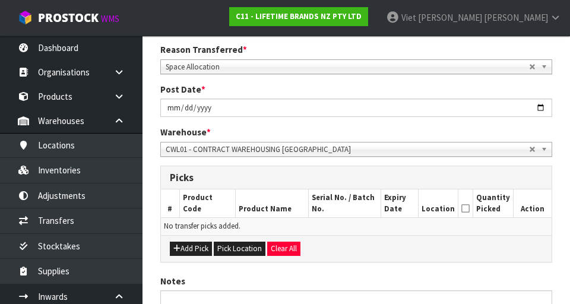
scroll to position [253, 0]
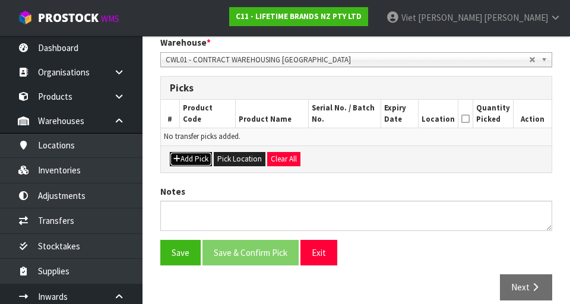
click at [202, 158] on button "Add Pick" at bounding box center [191, 159] width 42 height 14
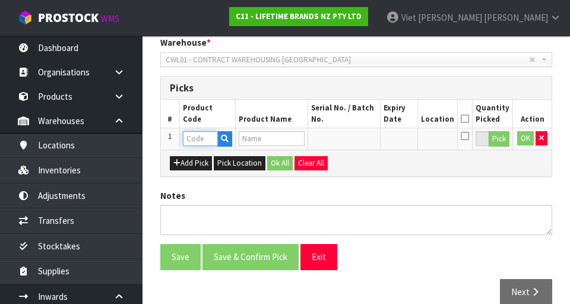
paste input "BCAERPL"
type input "BCAERPL"
type input "82223 BC WINE AERATOR"
type input "BCAERPL"
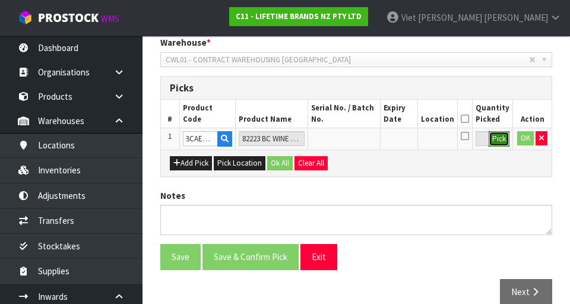
click at [355, 141] on button "Pick" at bounding box center [498, 138] width 21 height 15
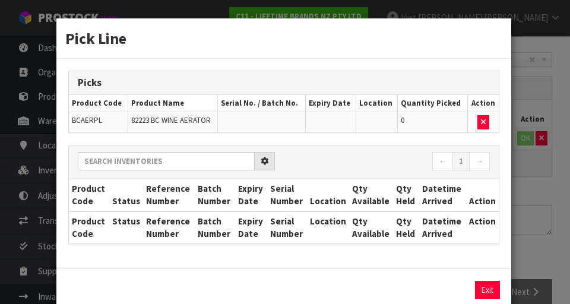
scroll to position [0, 0]
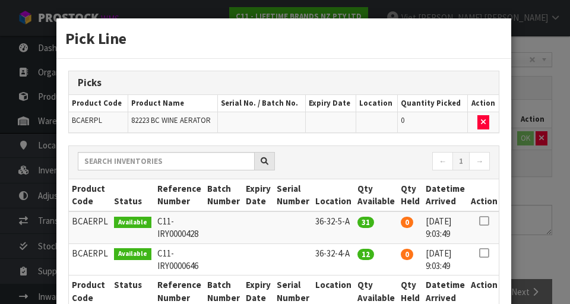
click at [355, 221] on icon at bounding box center [483, 221] width 9 height 1
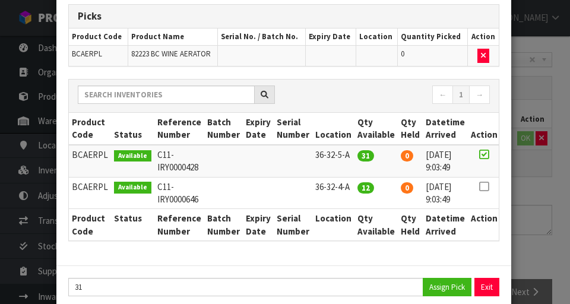
scroll to position [74, 0]
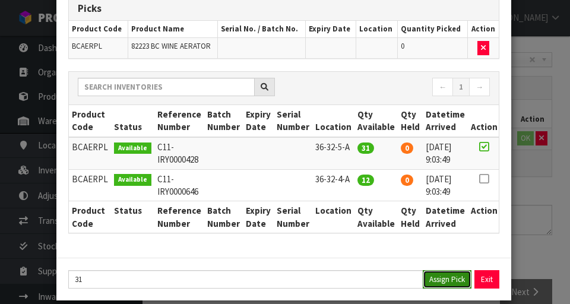
click at [355, 281] on button "Assign Pick" at bounding box center [446, 279] width 49 height 18
type input "31"
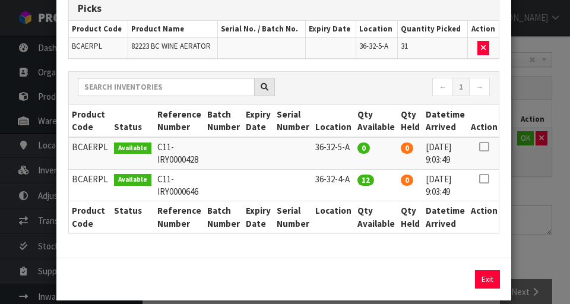
click at [355, 179] on icon at bounding box center [483, 179] width 9 height 1
click at [355, 282] on button "Assign Pick" at bounding box center [446, 279] width 49 height 18
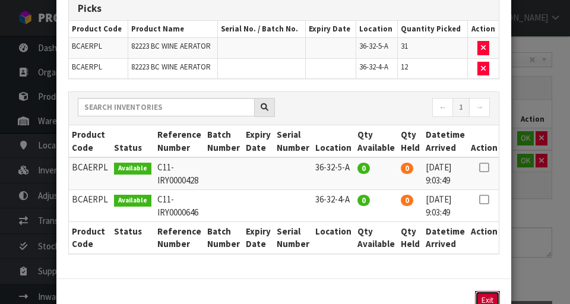
click at [355, 297] on button "Exit" at bounding box center [487, 300] width 25 height 18
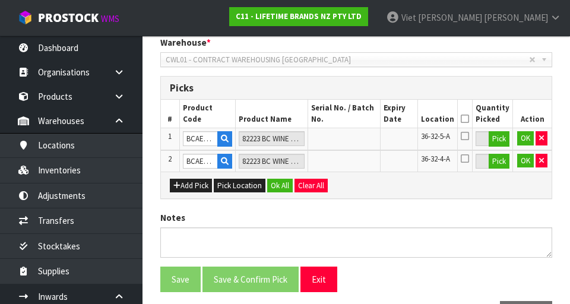
click at [355, 119] on icon at bounding box center [464, 119] width 8 height 1
click at [284, 186] on button "Ok All" at bounding box center [280, 186] width 26 height 14
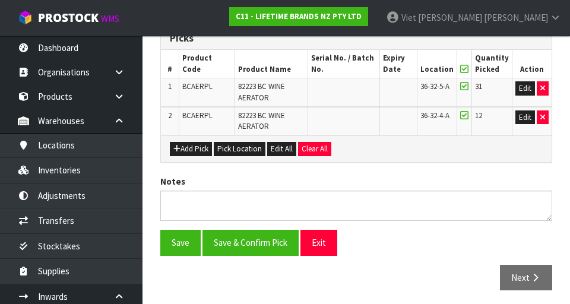
scroll to position [306, 0]
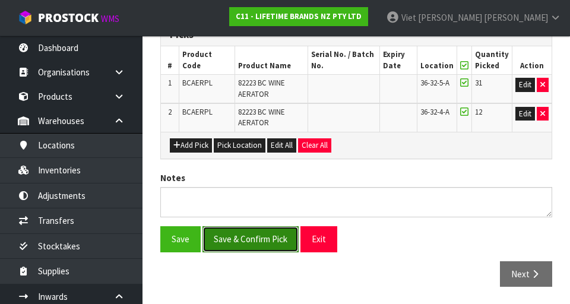
click at [262, 239] on button "Save & Confirm Pick" at bounding box center [250, 239] width 96 height 26
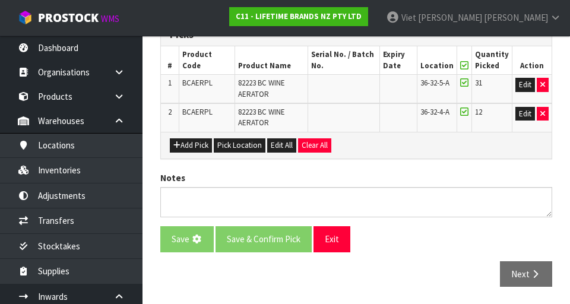
scroll to position [0, 0]
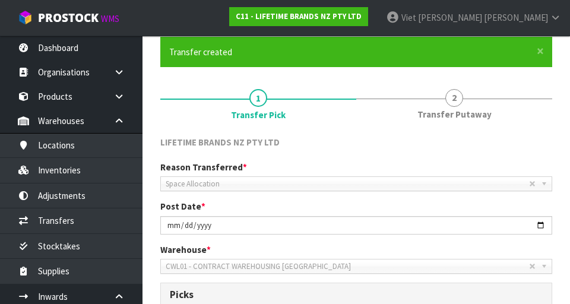
scroll to position [91, 0]
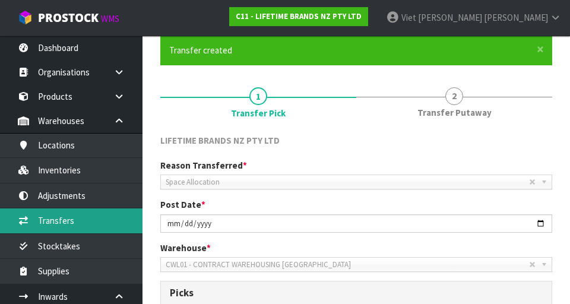
click at [76, 222] on link "Transfers" at bounding box center [71, 220] width 142 height 24
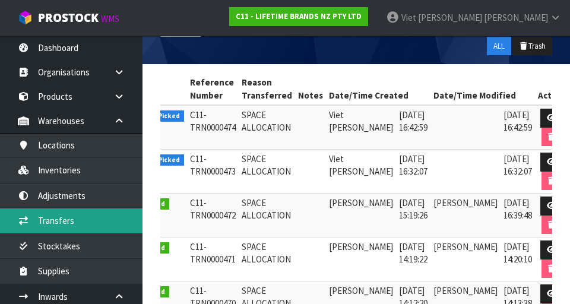
scroll to position [211, 0]
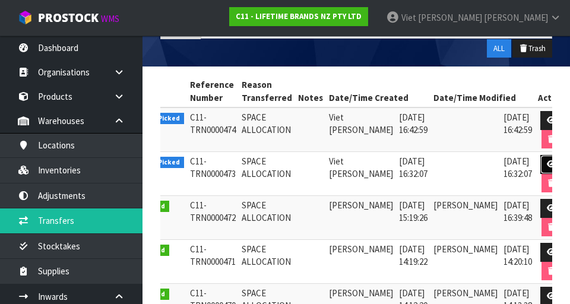
click at [355, 161] on icon at bounding box center [550, 164] width 9 height 8
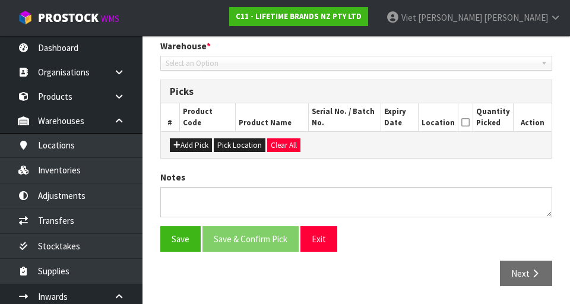
type input "[DATE]"
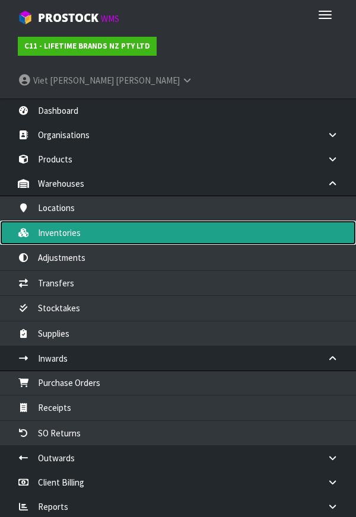
click at [197, 221] on link "Inventories" at bounding box center [178, 233] width 356 height 24
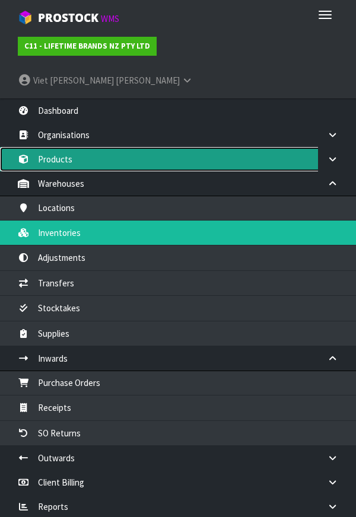
click at [113, 147] on link "Products" at bounding box center [178, 159] width 356 height 24
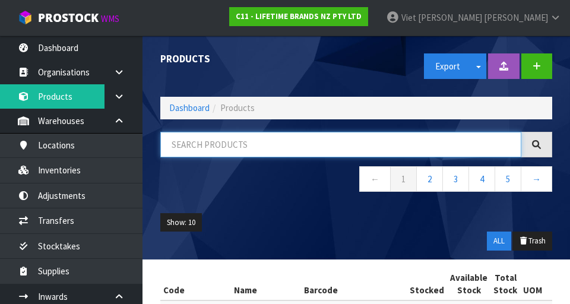
click at [261, 149] on input "text" at bounding box center [340, 145] width 361 height 26
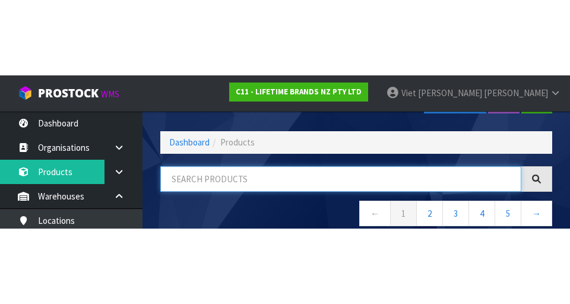
scroll to position [68, 0]
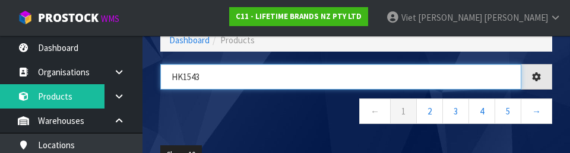
type input "HK1543"
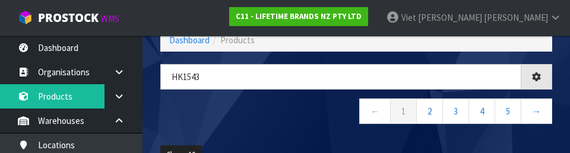
click at [289, 121] on nav "← 1 2 3 4 5 →" at bounding box center [356, 112] width 392 height 29
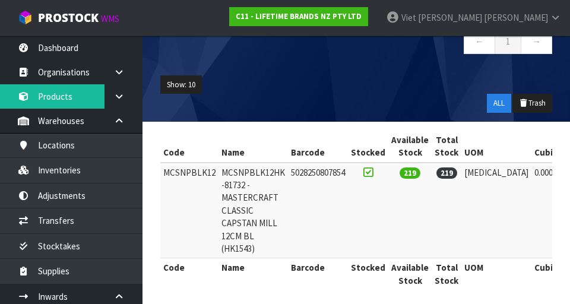
scroll to position [140, 0]
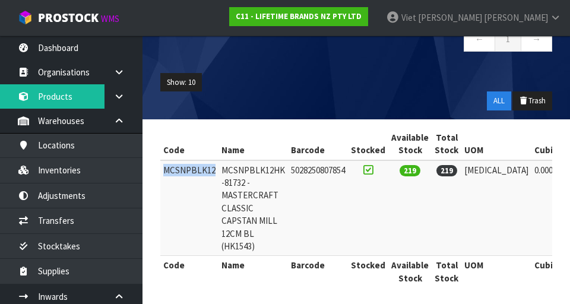
copy td "MCSNPBLK12"
click at [303, 90] on ul "Show: 10 5 10 25 50" at bounding box center [356, 82] width 392 height 19
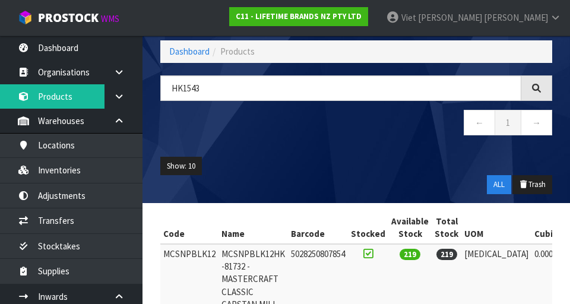
scroll to position [52, 0]
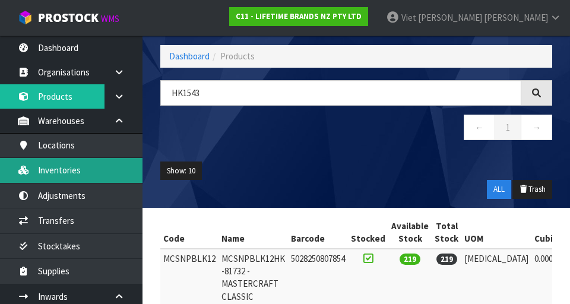
click at [84, 172] on link "Inventories" at bounding box center [71, 170] width 142 height 24
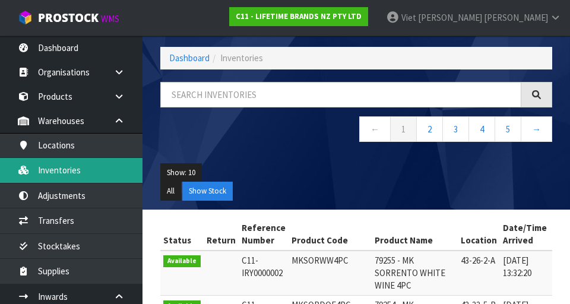
scroll to position [52, 0]
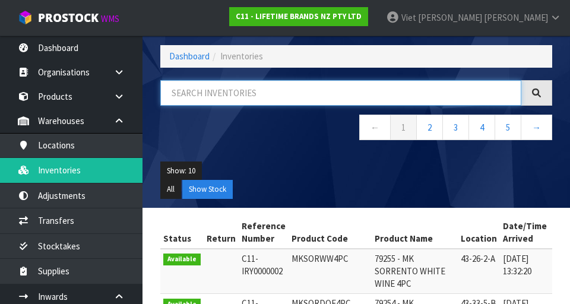
paste input "MCSNPBLK12"
type input "MCSNPBLK12"
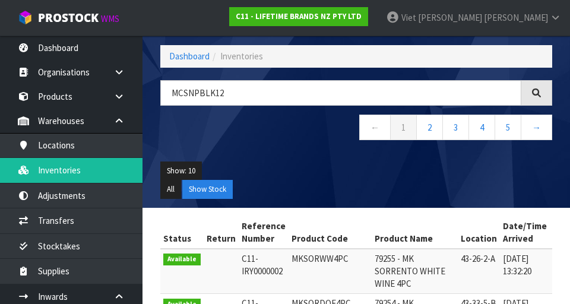
click at [293, 157] on div "Show: 10 5 10 25 50 All Show Stock" at bounding box center [355, 179] width 409 height 55
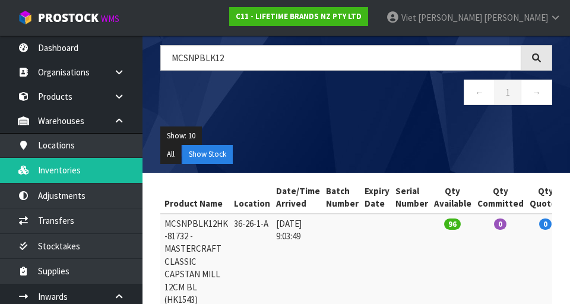
scroll to position [0, 197]
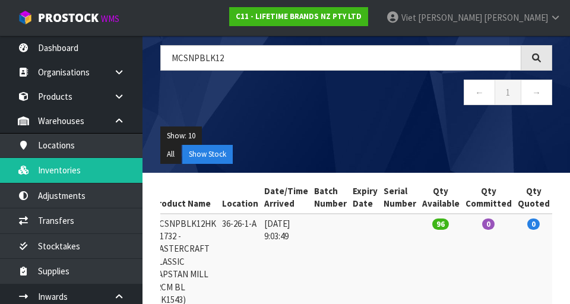
click at [355, 137] on ul "Show: 10 5 10 25 50" at bounding box center [356, 135] width 392 height 19
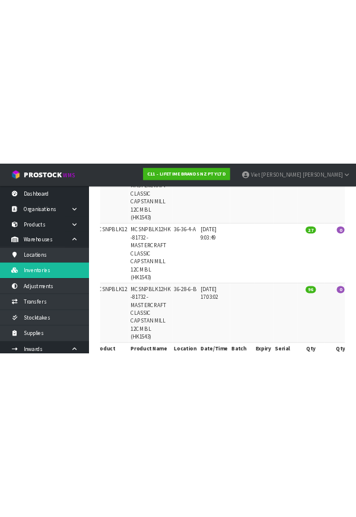
scroll to position [0, 0]
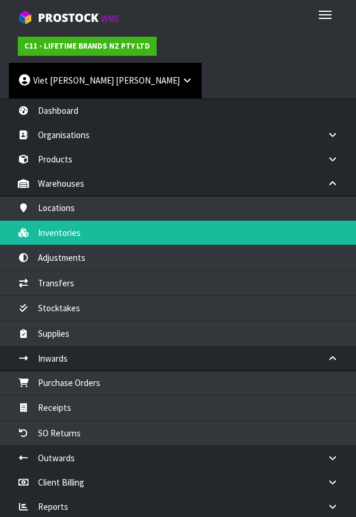
click at [180, 75] on span "[PERSON_NAME]" at bounding box center [148, 80] width 64 height 11
click at [103, 102] on link "Logout" at bounding box center [56, 110] width 94 height 16
